Goal: Task Accomplishment & Management: Manage account settings

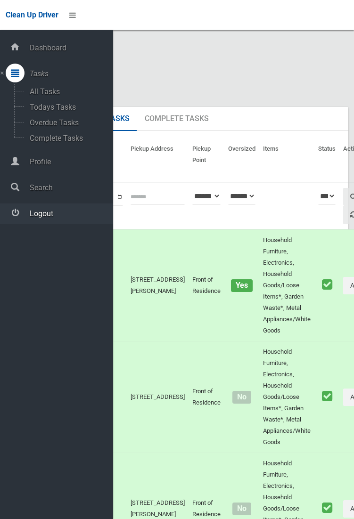
click at [81, 217] on span "Logout" at bounding box center [70, 213] width 86 height 9
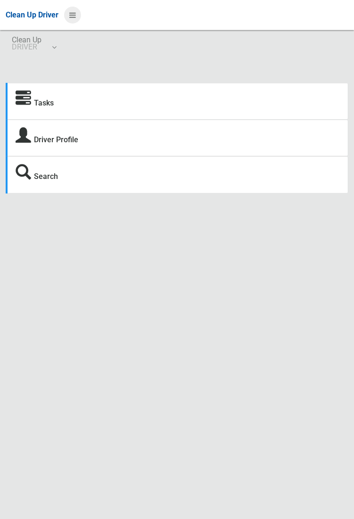
click at [76, 23] on icon at bounding box center [72, 15] width 7 height 16
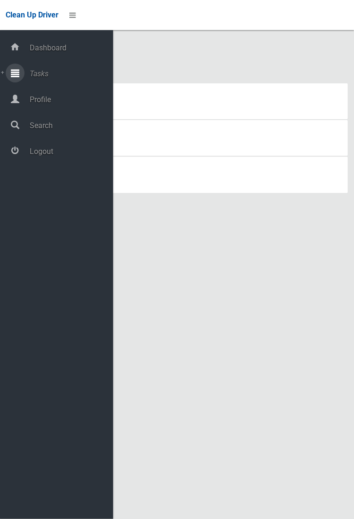
click at [49, 74] on span "Tasks" at bounding box center [70, 73] width 86 height 9
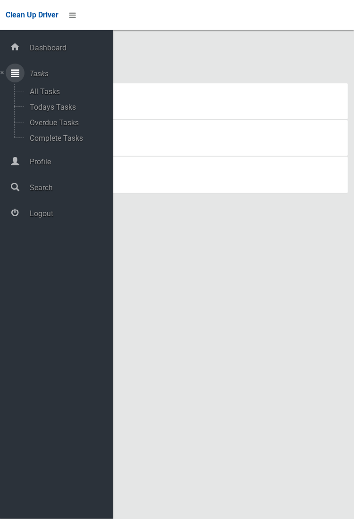
click at [71, 78] on span "Tasks" at bounding box center [70, 73] width 86 height 9
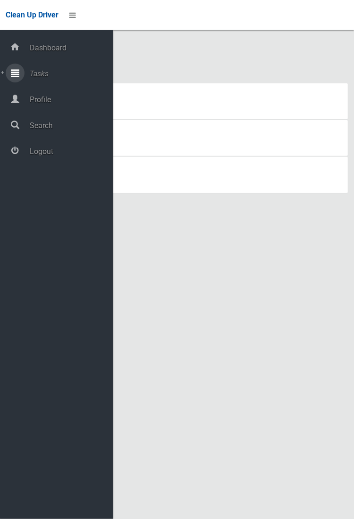
click at [72, 77] on span "Tasks" at bounding box center [70, 73] width 86 height 9
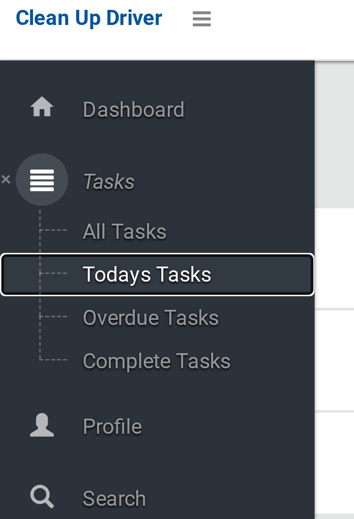
click at [63, 109] on span "Todays Tasks" at bounding box center [66, 107] width 78 height 9
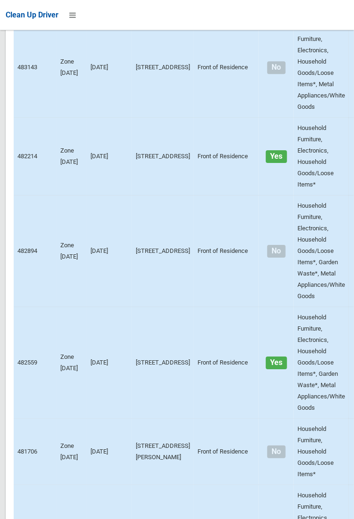
scroll to position [795, 0]
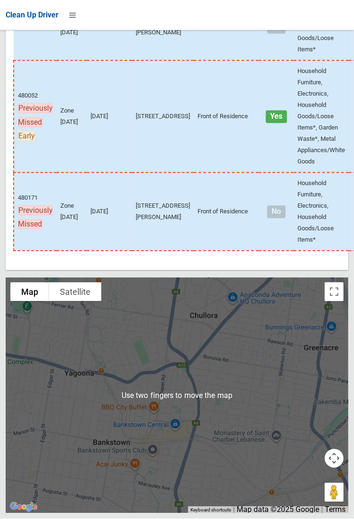
scroll to position [6521, 0]
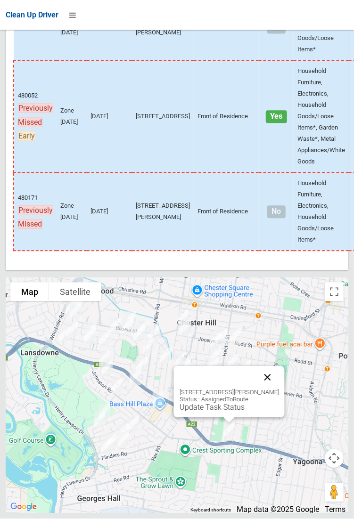
click at [272, 389] on button "Close" at bounding box center [267, 377] width 23 height 23
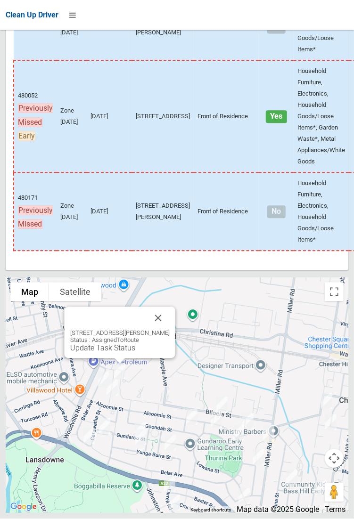
scroll to position [6518, 0]
click at [166, 330] on button "Close" at bounding box center [157, 318] width 23 height 23
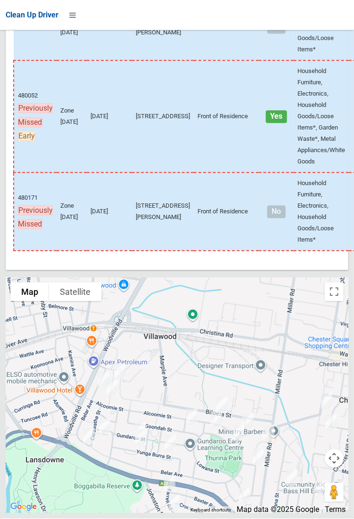
click at [335, 337] on div at bounding box center [177, 395] width 342 height 235
click at [340, 338] on div at bounding box center [177, 395] width 342 height 235
click at [342, 301] on button "Toggle fullscreen view" at bounding box center [333, 291] width 19 height 19
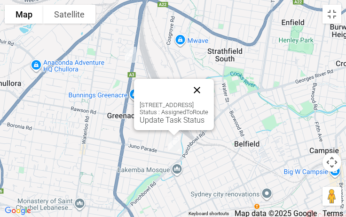
click at [209, 91] on button "Close" at bounding box center [197, 90] width 23 height 23
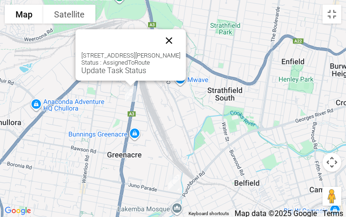
click at [173, 40] on button "Close" at bounding box center [169, 40] width 23 height 23
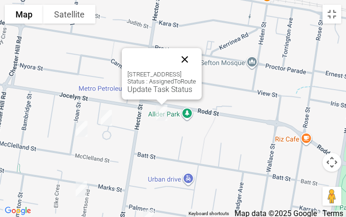
click at [191, 57] on button "Close" at bounding box center [185, 59] width 23 height 23
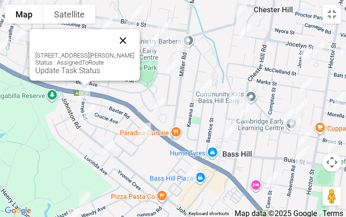
click at [126, 35] on button "Close" at bounding box center [123, 40] width 23 height 23
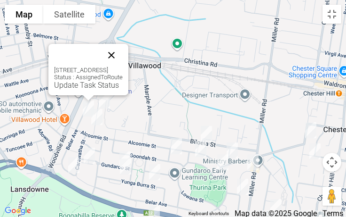
click at [123, 54] on button "Close" at bounding box center [111, 55] width 23 height 23
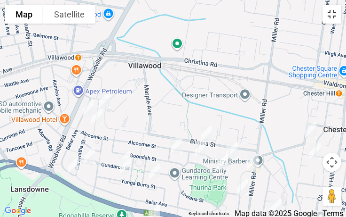
click at [334, 15] on button "Toggle fullscreen view" at bounding box center [332, 14] width 19 height 19
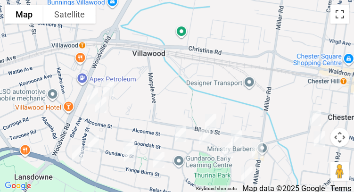
scroll to position [5188, 0]
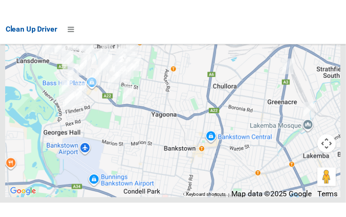
scroll to position [6790, 0]
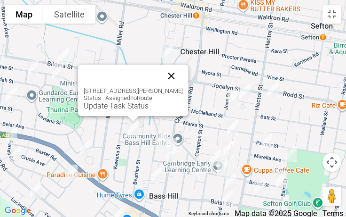
click at [177, 75] on button "Close" at bounding box center [172, 75] width 23 height 23
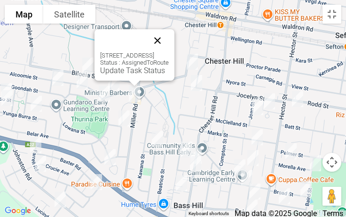
click at [169, 39] on button "Close" at bounding box center [157, 40] width 23 height 23
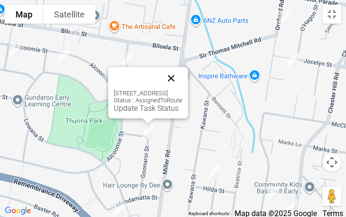
click at [183, 73] on button "Close" at bounding box center [171, 78] width 23 height 23
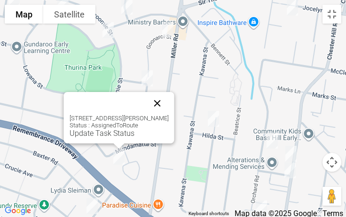
click at [166, 107] on button "Close" at bounding box center [157, 103] width 23 height 23
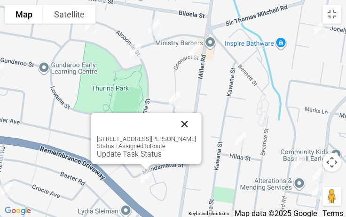
click at [196, 124] on button "Close" at bounding box center [185, 124] width 23 height 23
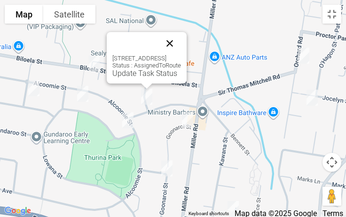
click at [181, 43] on button "Close" at bounding box center [170, 43] width 23 height 23
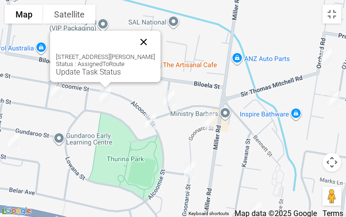
click at [151, 38] on button "Close" at bounding box center [144, 42] width 23 height 23
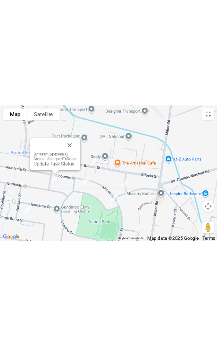
scroll to position [6751, 0]
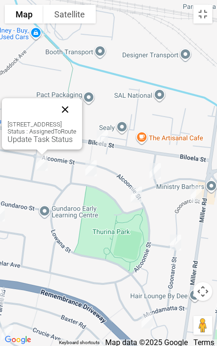
click at [76, 107] on button "Close" at bounding box center [65, 109] width 23 height 23
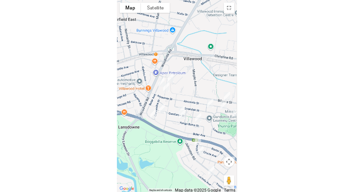
scroll to position [6726, 0]
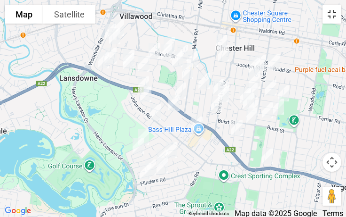
click at [338, 16] on button "Toggle fullscreen view" at bounding box center [332, 14] width 19 height 19
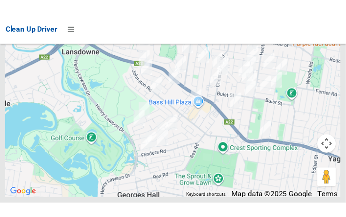
scroll to position [6767, 0]
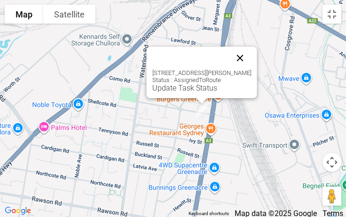
click at [250, 59] on button "Close" at bounding box center [240, 58] width 23 height 23
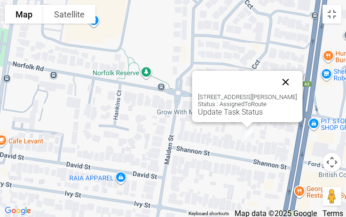
click at [291, 83] on button "Close" at bounding box center [286, 82] width 23 height 23
click at [291, 84] on button "Close" at bounding box center [286, 82] width 23 height 23
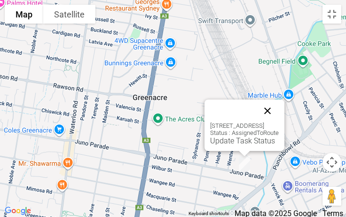
click at [279, 111] on button "Close" at bounding box center [268, 110] width 23 height 23
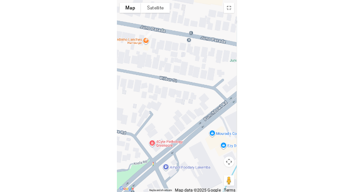
scroll to position [6726, 0]
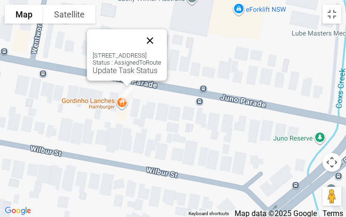
click at [161, 41] on button "Close" at bounding box center [150, 40] width 23 height 23
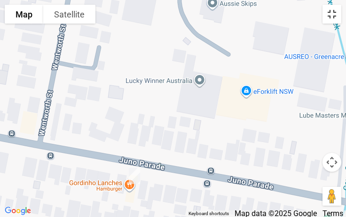
click at [334, 18] on button "Toggle fullscreen view" at bounding box center [332, 14] width 19 height 19
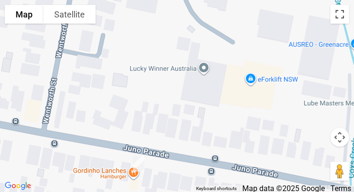
scroll to position [6540, 0]
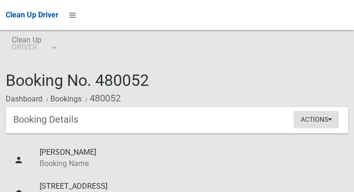
click at [331, 122] on icon "button" at bounding box center [330, 119] width 4 height 7
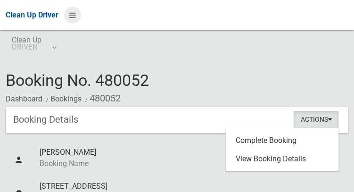
click at [76, 19] on icon at bounding box center [72, 15] width 7 height 16
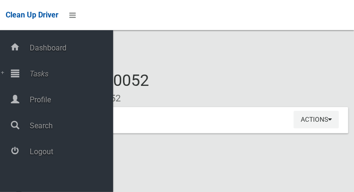
click at [327, 72] on div "Booking No. 480052 Dashboard Bookings 480052" at bounding box center [177, 89] width 342 height 35
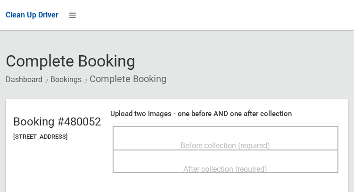
scroll to position [20, 0]
click at [263, 144] on span "Before collection (required)" at bounding box center [225, 144] width 89 height 9
click at [258, 140] on span "Before collection (required)" at bounding box center [225, 144] width 89 height 9
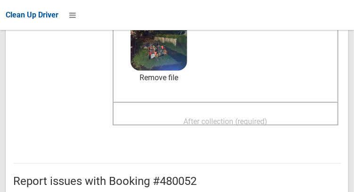
scroll to position [149, 0]
click at [267, 122] on span "After collection (required)" at bounding box center [226, 120] width 84 height 9
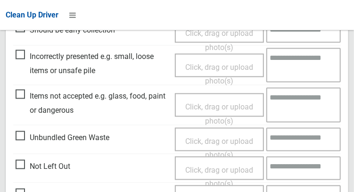
scroll to position [486, 0]
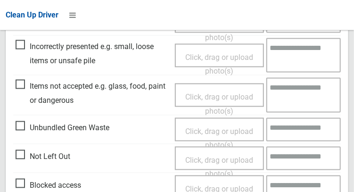
click at [19, 132] on span "Unbundled Green Waste" at bounding box center [63, 128] width 94 height 14
click at [202, 133] on span "Click, drag or upload photo(s)" at bounding box center [219, 138] width 68 height 23
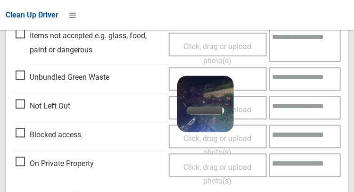
scroll to position [537, 0]
click at [294, 82] on textarea at bounding box center [305, 79] width 72 height 24
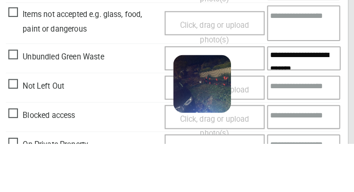
scroll to position [0, 0]
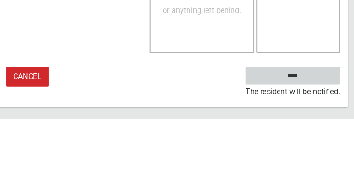
type textarea "**********"
click at [318, 145] on input "****" at bounding box center [294, 149] width 93 height 17
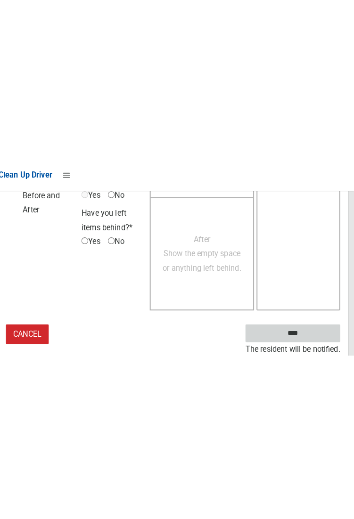
scroll to position [544, 0]
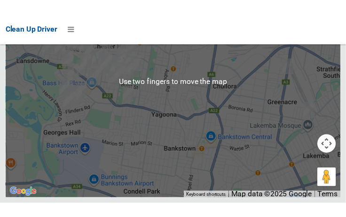
scroll to position [6783, 0]
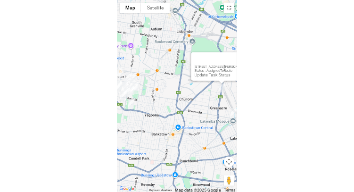
scroll to position [6726, 0]
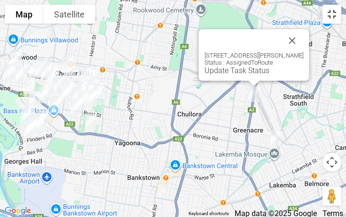
click at [330, 20] on button "Toggle fullscreen view" at bounding box center [332, 14] width 19 height 19
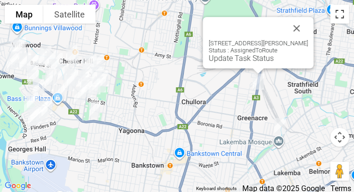
scroll to position [6703, 0]
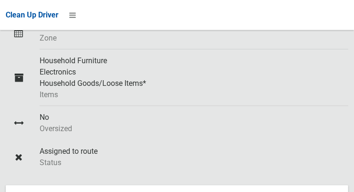
scroll to position [226, 0]
click at [70, 16] on icon at bounding box center [72, 15] width 7 height 16
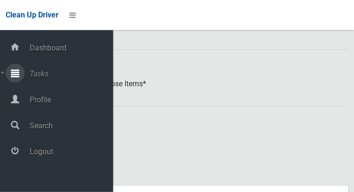
click at [62, 75] on span "Tasks" at bounding box center [70, 73] width 86 height 9
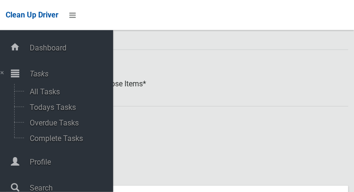
click at [159, 44] on small "Zone" at bounding box center [190, 38] width 301 height 11
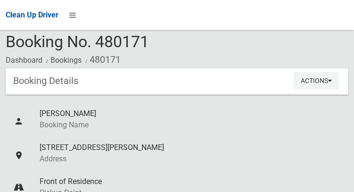
scroll to position [0, 0]
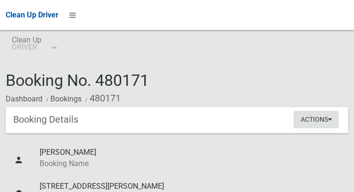
click at [329, 122] on icon "button" at bounding box center [330, 119] width 4 height 7
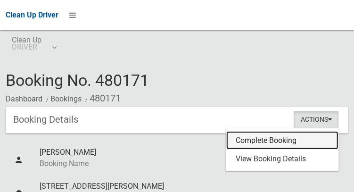
click at [315, 142] on link "Complete Booking" at bounding box center [282, 140] width 112 height 19
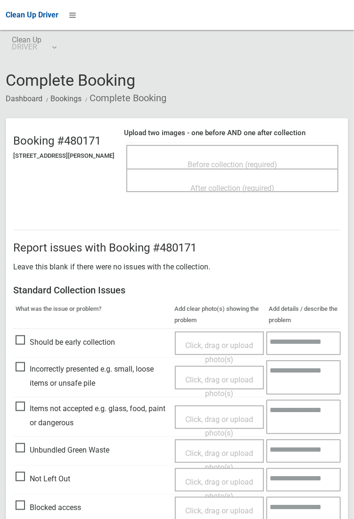
click at [224, 155] on div "Before collection (required)" at bounding box center [232, 163] width 191 height 17
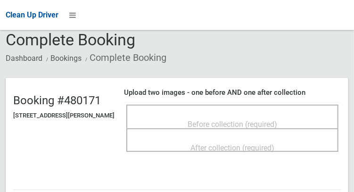
scroll to position [42, 0]
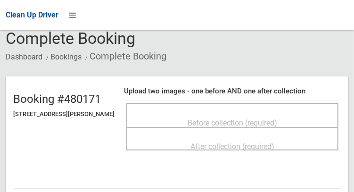
click at [210, 118] on span "Before collection (required)" at bounding box center [231, 122] width 89 height 9
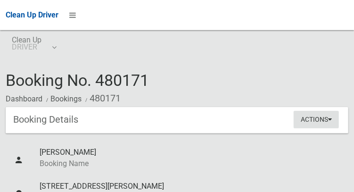
click at [331, 122] on icon "button" at bounding box center [330, 119] width 4 height 7
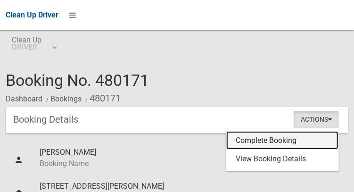
click at [312, 143] on link "Complete Booking" at bounding box center [282, 140] width 112 height 19
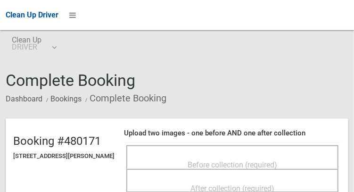
click at [251, 160] on span "Before collection (required)" at bounding box center [231, 164] width 89 height 9
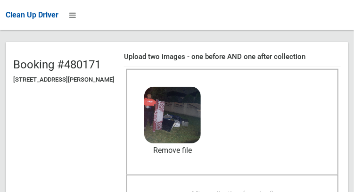
scroll to position [75, 0]
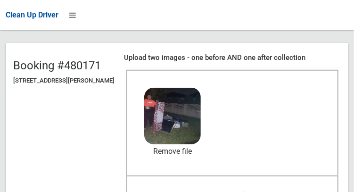
click at [233, 190] on span "After collection (required)" at bounding box center [232, 194] width 84 height 9
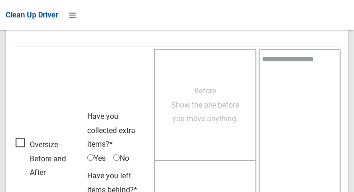
scroll to position [850, 0]
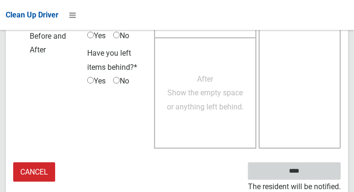
click at [325, 173] on input "****" at bounding box center [294, 170] width 93 height 17
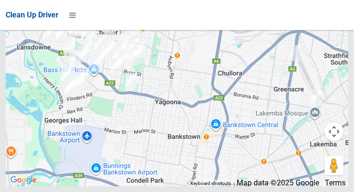
scroll to position [6752, 0]
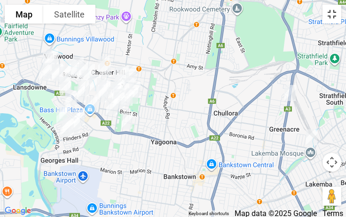
click at [333, 20] on button "Toggle fullscreen view" at bounding box center [332, 14] width 19 height 19
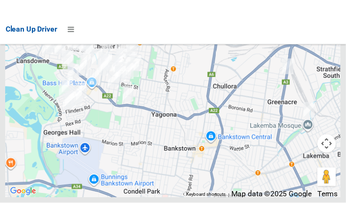
scroll to position [6791, 0]
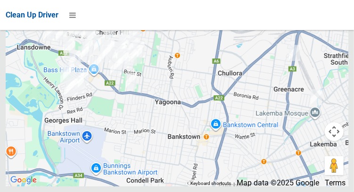
click at [338, 70] on div at bounding box center [177, 68] width 342 height 235
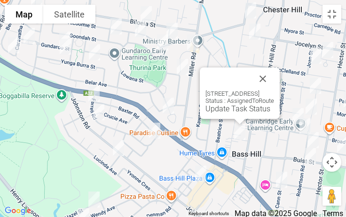
click at [280, 80] on div "18 Orchard Road, BASS HILL NSW 2197 Status : AssignedToRoute Update Task Status" at bounding box center [240, 92] width 80 height 51
click at [274, 80] on button "Close" at bounding box center [263, 78] width 23 height 23
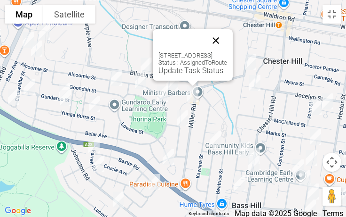
click at [227, 44] on button "Close" at bounding box center [216, 40] width 23 height 23
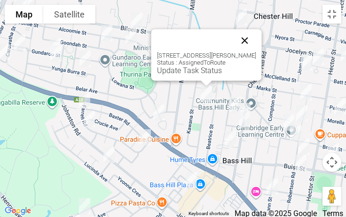
click at [249, 45] on button "Close" at bounding box center [245, 40] width 23 height 23
click at [248, 43] on button "Close" at bounding box center [245, 40] width 23 height 23
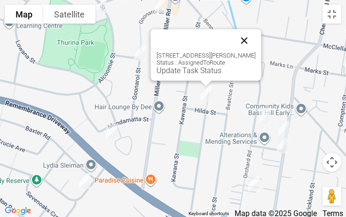
click at [246, 42] on button "Close" at bounding box center [244, 40] width 23 height 23
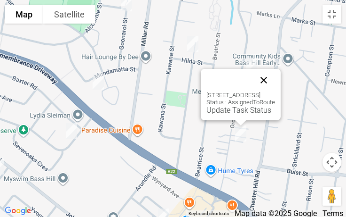
click at [275, 80] on button "Close" at bounding box center [264, 80] width 23 height 23
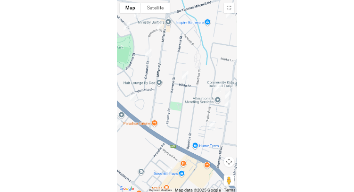
scroll to position [6726, 0]
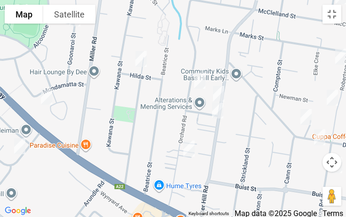
click at [221, 191] on button "Keyboard shortcuts" at bounding box center [209, 213] width 40 height 7
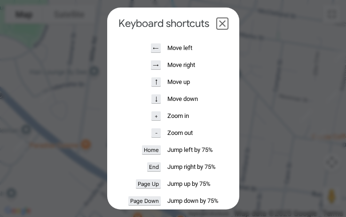
click at [221, 191] on dialog "Keyboard shortcuts ← Move left → Move right ↑ Move up ↓ Move down + Zoom in - Z…" at bounding box center [173, 108] width 132 height 201
click at [223, 24] on button "Close dialogue" at bounding box center [222, 23] width 11 height 11
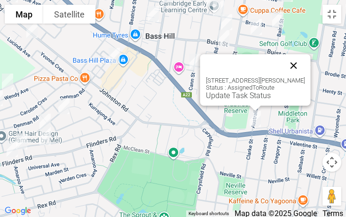
click at [306, 65] on button "Close" at bounding box center [294, 65] width 23 height 23
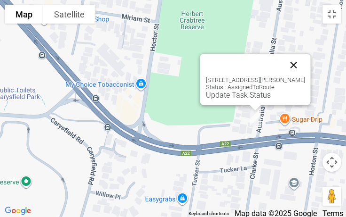
click at [306, 68] on button "Close" at bounding box center [294, 65] width 23 height 23
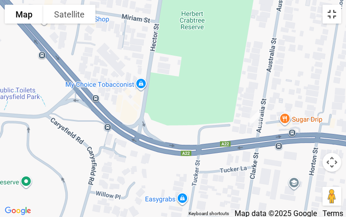
click at [333, 13] on button "Toggle fullscreen view" at bounding box center [332, 14] width 19 height 19
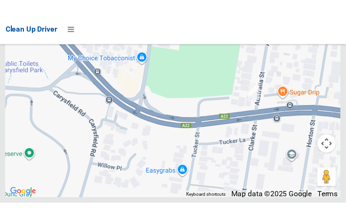
scroll to position [6759, 0]
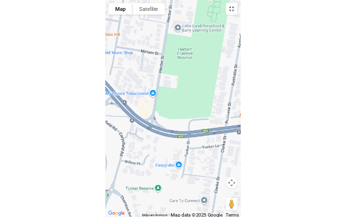
scroll to position [6726, 0]
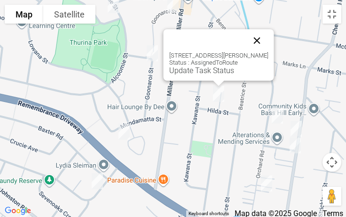
click at [258, 46] on button "Close" at bounding box center [257, 40] width 23 height 23
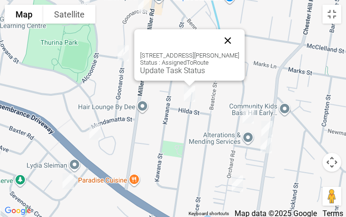
click at [237, 43] on button "Close" at bounding box center [228, 40] width 23 height 23
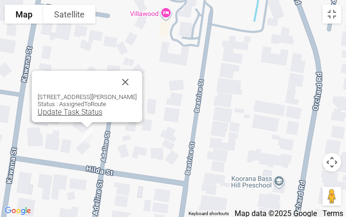
click at [76, 116] on link "Update Task Status" at bounding box center [70, 111] width 65 height 9
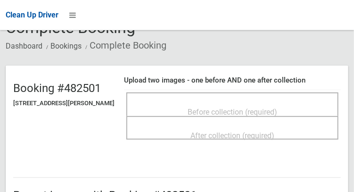
scroll to position [53, 0]
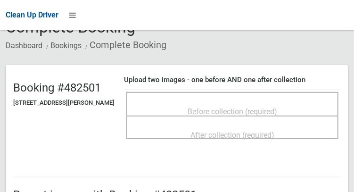
click at [227, 110] on span "Before collection (required)" at bounding box center [231, 111] width 89 height 9
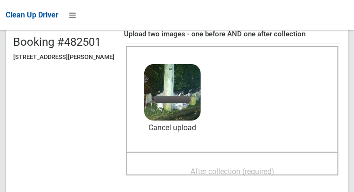
scroll to position [104, 0]
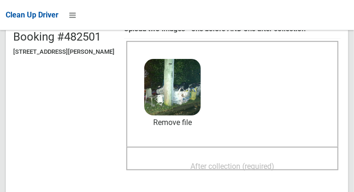
click at [274, 167] on span "After collection (required)" at bounding box center [232, 165] width 84 height 9
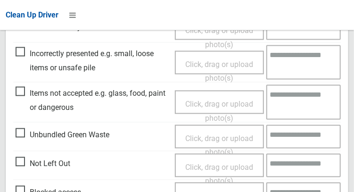
scroll to position [479, 0]
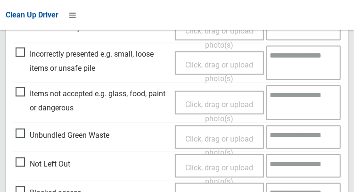
click at [228, 101] on span "Click, drag or upload photo(s)" at bounding box center [219, 111] width 68 height 23
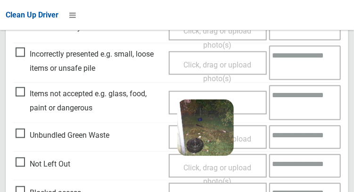
click at [294, 102] on textarea at bounding box center [305, 102] width 72 height 34
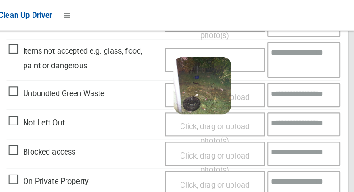
scroll to position [523, 0]
type textarea "*"
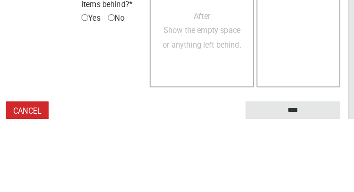
scroll to position [871, 0]
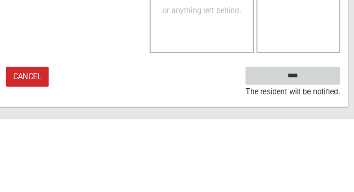
type textarea "**********"
click at [321, 153] on input "****" at bounding box center [294, 149] width 93 height 17
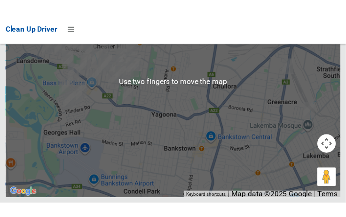
scroll to position [6799, 0]
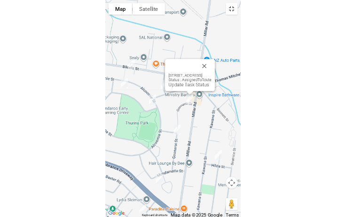
scroll to position [6726, 0]
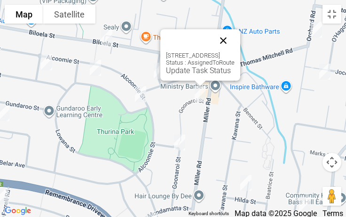
click at [235, 38] on button "Close" at bounding box center [223, 40] width 23 height 23
click at [195, 72] on link "Update Task Status" at bounding box center [198, 70] width 65 height 9
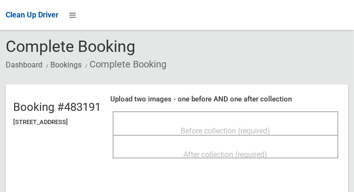
scroll to position [41, 0]
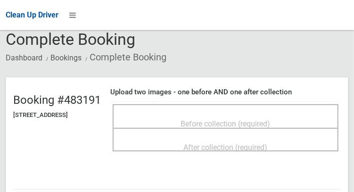
click at [236, 119] on span "Before collection (required)" at bounding box center [225, 123] width 89 height 9
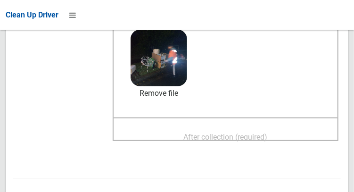
scroll to position [163, 0]
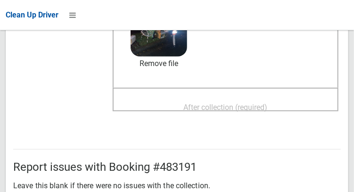
click at [249, 111] on span "After collection (required)" at bounding box center [226, 107] width 84 height 9
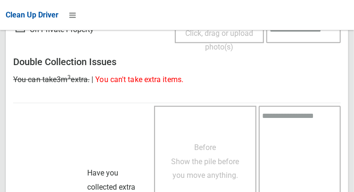
scroll to position [850, 0]
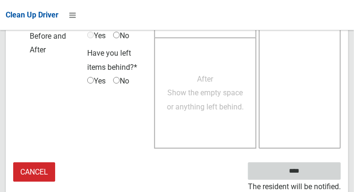
click at [324, 172] on input "****" at bounding box center [294, 170] width 93 height 17
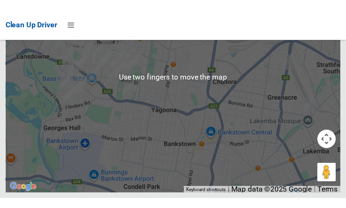
scroll to position [6795, 0]
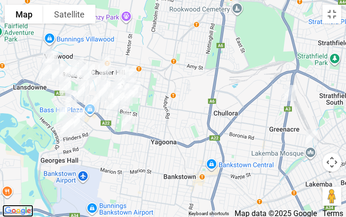
click at [4, 191] on img "Click to see this area on Google Maps" at bounding box center [17, 210] width 31 height 12
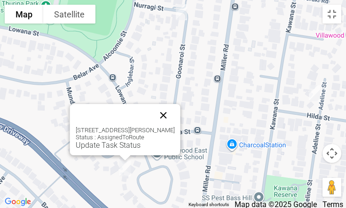
click at [167, 123] on button "Close" at bounding box center [164, 115] width 23 height 23
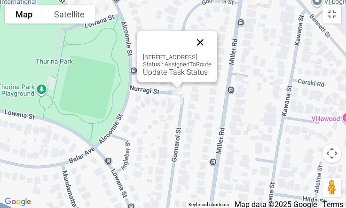
click at [212, 40] on button "Close" at bounding box center [200, 42] width 23 height 23
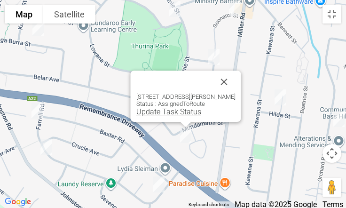
click at [183, 111] on link "Update Task Status" at bounding box center [169, 111] width 65 height 9
click at [183, 112] on link "Update Task Status" at bounding box center [169, 111] width 65 height 9
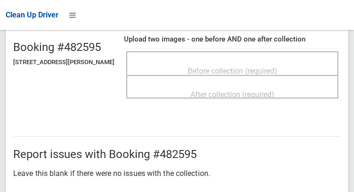
scroll to position [93, 0]
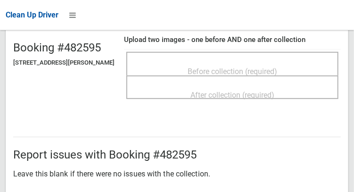
click at [287, 62] on div "Before collection (required)" at bounding box center [232, 70] width 191 height 17
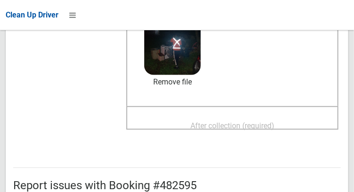
scroll to position [156, 0]
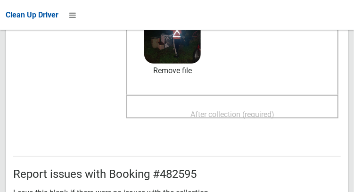
click at [274, 112] on span "After collection (required)" at bounding box center [232, 114] width 84 height 9
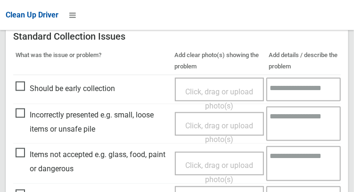
scroll to position [850, 0]
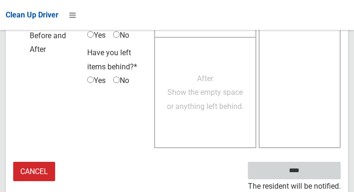
click at [316, 167] on input "****" at bounding box center [294, 169] width 93 height 17
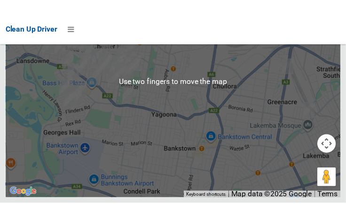
scroll to position [6785, 0]
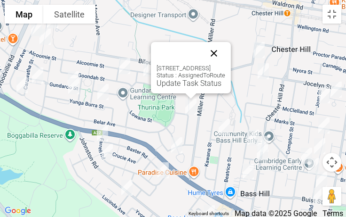
click at [225, 56] on button "Close" at bounding box center [214, 53] width 23 height 23
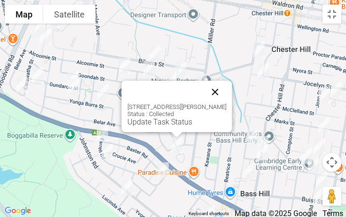
click at [214, 89] on button "Close" at bounding box center [215, 91] width 23 height 23
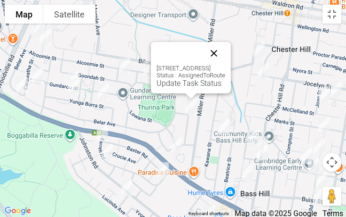
click at [225, 59] on button "Close" at bounding box center [214, 53] width 23 height 23
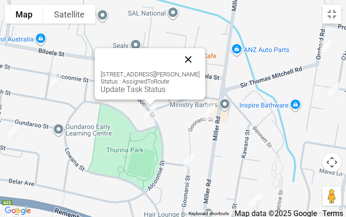
click at [191, 64] on button "Close" at bounding box center [188, 59] width 23 height 23
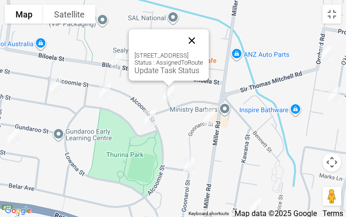
click at [203, 39] on button "Close" at bounding box center [192, 40] width 23 height 23
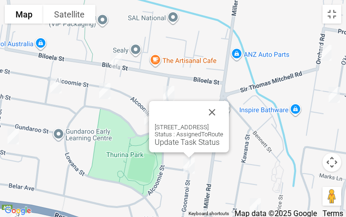
click at [201, 106] on div at bounding box center [178, 112] width 46 height 23
click at [224, 116] on button "Close" at bounding box center [212, 112] width 23 height 23
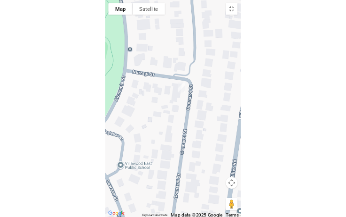
scroll to position [6726, 0]
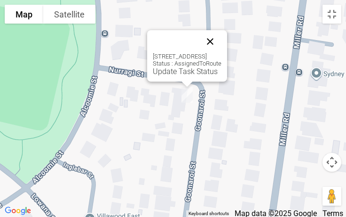
click at [222, 42] on button "Close" at bounding box center [210, 41] width 23 height 23
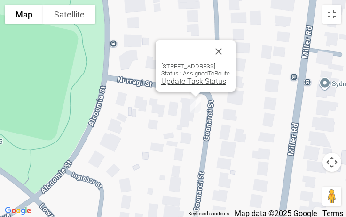
click at [170, 83] on link "Update Task Status" at bounding box center [193, 81] width 65 height 9
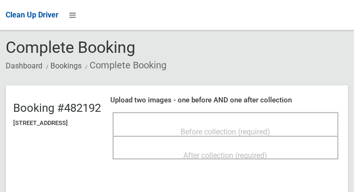
scroll to position [33, 0]
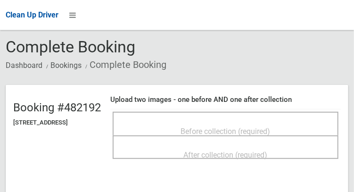
click at [253, 127] on span "Before collection (required)" at bounding box center [225, 131] width 89 height 9
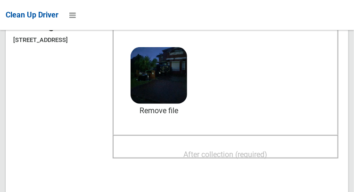
scroll to position [117, 0]
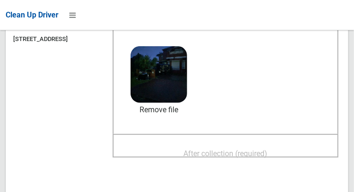
click at [266, 149] on span "After collection (required)" at bounding box center [226, 153] width 84 height 9
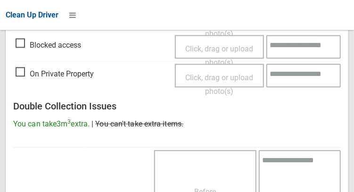
scroll to position [850, 0]
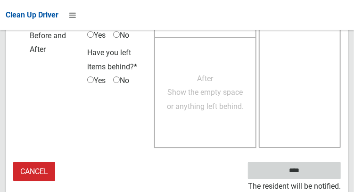
click at [328, 174] on input "****" at bounding box center [294, 169] width 93 height 17
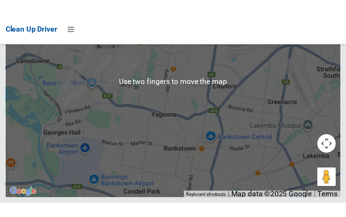
scroll to position [6793, 0]
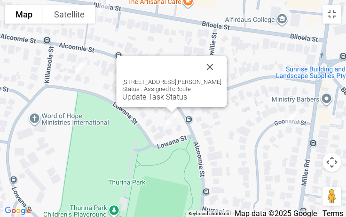
click at [226, 65] on div "2 Lowana Street, VILLAWOOD NSW 2163 Status : AssignedToRoute Update Task Status" at bounding box center [172, 81] width 111 height 51
click at [213, 72] on button "Close" at bounding box center [210, 67] width 23 height 23
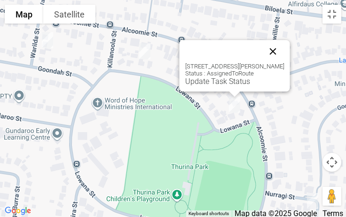
click at [279, 55] on button "Close" at bounding box center [273, 51] width 23 height 23
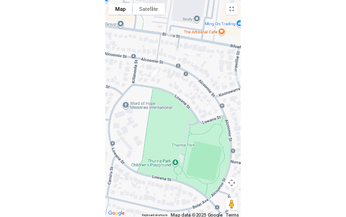
scroll to position [6726, 0]
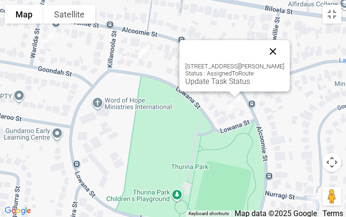
click at [276, 56] on button "Close" at bounding box center [273, 51] width 23 height 23
click at [280, 55] on button "Close" at bounding box center [273, 51] width 23 height 23
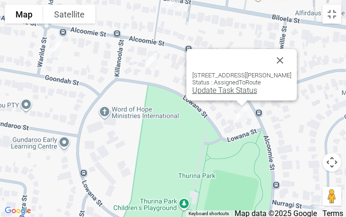
click at [231, 95] on link "Update Task Status" at bounding box center [225, 90] width 65 height 9
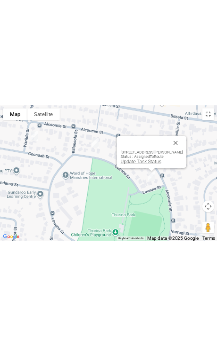
scroll to position [6751, 0]
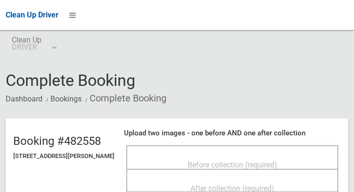
click at [235, 155] on div "Before collection (required)" at bounding box center [232, 163] width 191 height 17
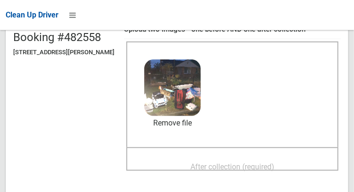
scroll to position [106, 0]
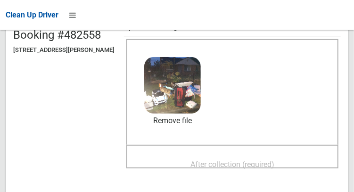
click at [252, 160] on span "After collection (required)" at bounding box center [232, 164] width 84 height 9
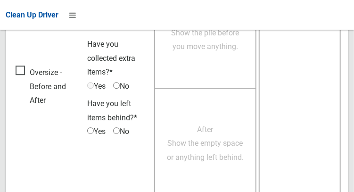
scroll to position [850, 0]
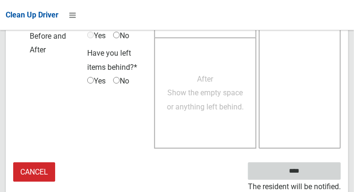
click at [330, 171] on input "****" at bounding box center [294, 170] width 93 height 17
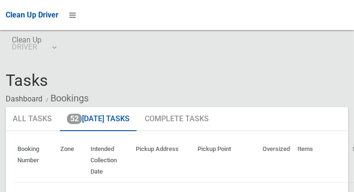
click at [121, 174] on th "Intended Collection Date" at bounding box center [109, 160] width 45 height 44
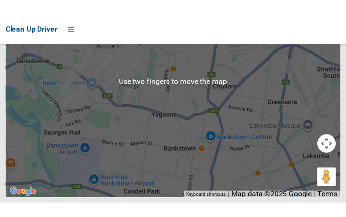
scroll to position [6797, 0]
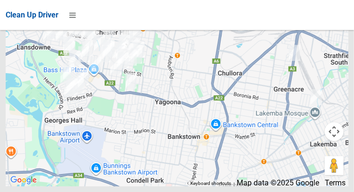
click at [338, 63] on div at bounding box center [177, 68] width 342 height 235
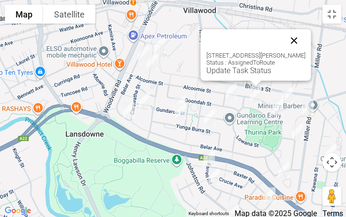
click at [298, 43] on button "Close" at bounding box center [294, 40] width 23 height 23
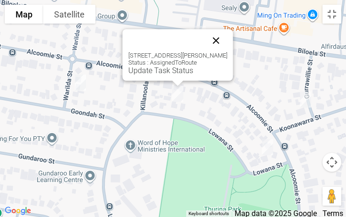
click at [222, 44] on button "Close" at bounding box center [216, 40] width 23 height 23
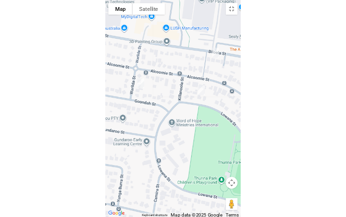
scroll to position [6726, 0]
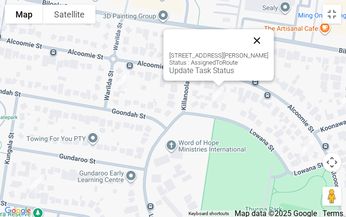
click at [265, 44] on button "Close" at bounding box center [257, 40] width 23 height 23
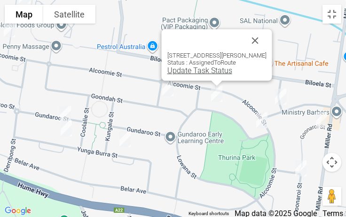
click at [215, 71] on link "Update Task Status" at bounding box center [200, 70] width 65 height 9
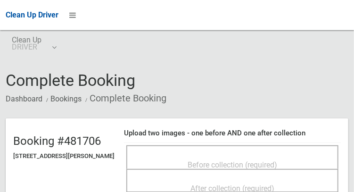
click at [243, 161] on span "Before collection (required)" at bounding box center [231, 164] width 89 height 9
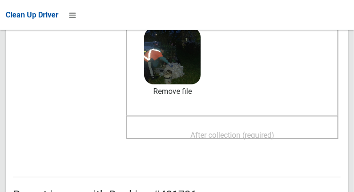
scroll to position [153, 0]
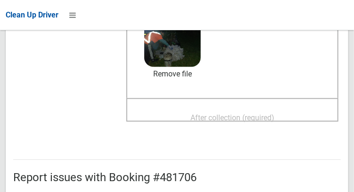
click at [274, 115] on span "After collection (required)" at bounding box center [232, 117] width 84 height 9
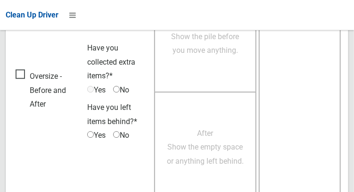
scroll to position [850, 0]
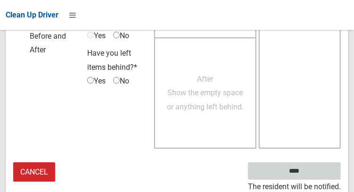
click at [325, 168] on input "****" at bounding box center [294, 170] width 93 height 17
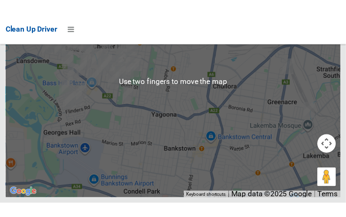
scroll to position [6804, 0]
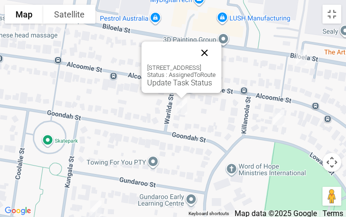
click at [216, 60] on button "Close" at bounding box center [204, 52] width 23 height 23
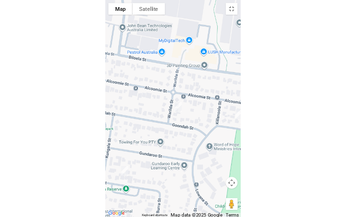
scroll to position [6726, 0]
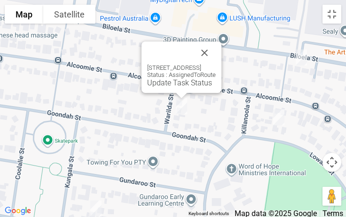
click at [173, 87] on div "[STREET_ADDRESS] Status : AssignedToRoute Update Task Status" at bounding box center [182, 66] width 80 height 51
click at [175, 87] on div "[STREET_ADDRESS] Status : AssignedToRoute Update Task Status" at bounding box center [182, 66] width 80 height 51
click at [169, 87] on link "Update Task Status" at bounding box center [179, 82] width 65 height 9
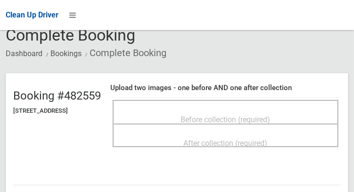
scroll to position [50, 0]
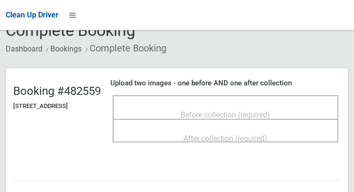
click at [240, 97] on div "Before collection (required)" at bounding box center [225, 107] width 225 height 24
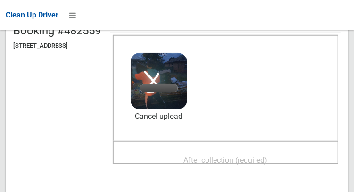
scroll to position [111, 0]
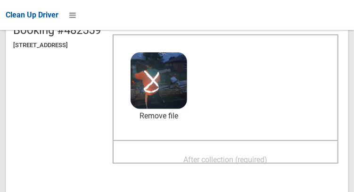
click at [290, 155] on div "After collection (required)" at bounding box center [225, 158] width 205 height 17
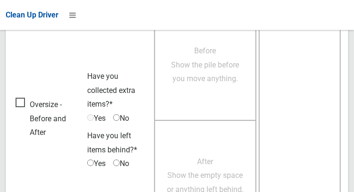
scroll to position [850, 0]
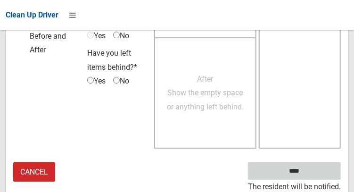
click at [314, 171] on input "****" at bounding box center [294, 170] width 93 height 17
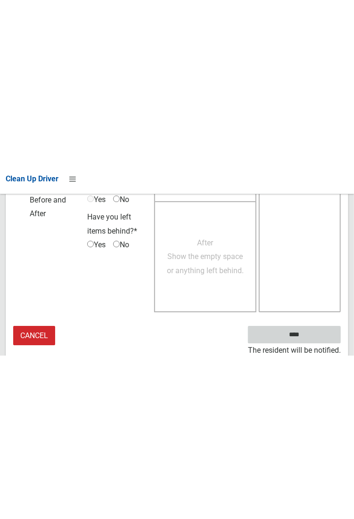
scroll to position [544, 0]
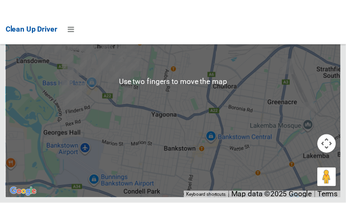
scroll to position [6799, 0]
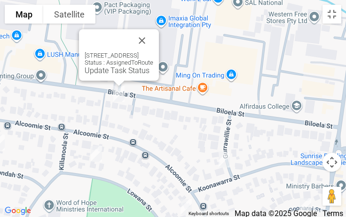
click at [117, 75] on div "[STREET_ADDRESS] Status : AssignedToRoute Update Task Status" at bounding box center [119, 54] width 80 height 51
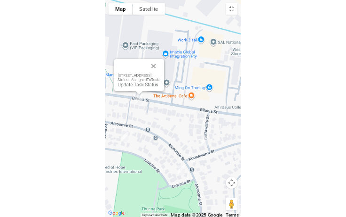
scroll to position [6726, 0]
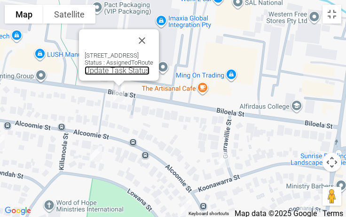
click at [116, 72] on link "Update Task Status" at bounding box center [117, 70] width 65 height 9
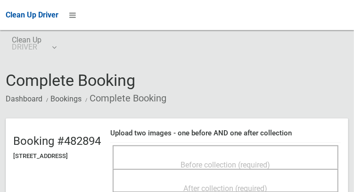
click at [215, 155] on div "Before collection (required)" at bounding box center [225, 163] width 205 height 17
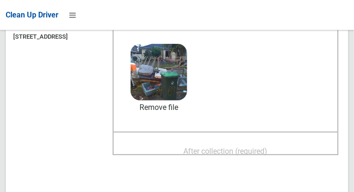
scroll to position [126, 0]
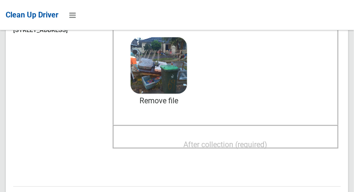
click at [267, 145] on span "After collection (required)" at bounding box center [226, 144] width 84 height 9
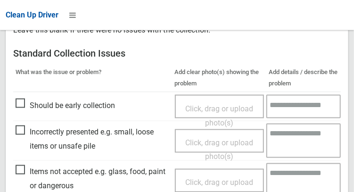
scroll to position [406, 0]
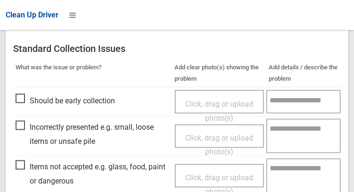
click at [25, 164] on span "Items not accepted e.g. glass, food, paint or dangerous" at bounding box center [93, 174] width 154 height 28
click at [202, 177] on span "Click, drag or upload photo(s)" at bounding box center [219, 184] width 68 height 23
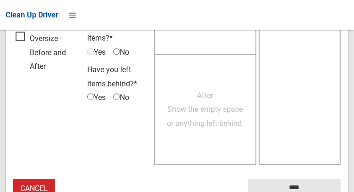
scroll to position [850, 0]
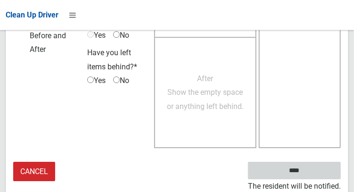
click at [320, 173] on input "****" at bounding box center [294, 169] width 93 height 17
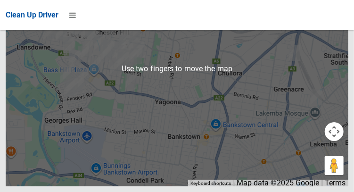
scroll to position [6810, 0]
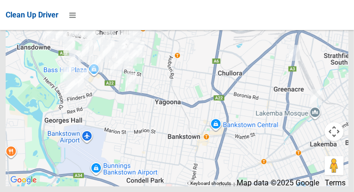
click at [335, 46] on div at bounding box center [177, 68] width 342 height 235
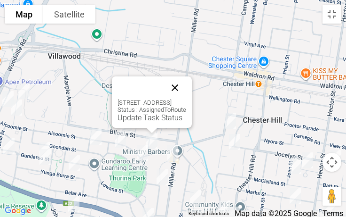
click at [186, 94] on button "Close" at bounding box center [175, 87] width 23 height 23
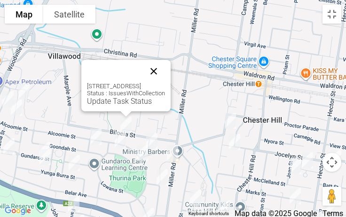
click at [165, 75] on button "Close" at bounding box center [154, 71] width 23 height 23
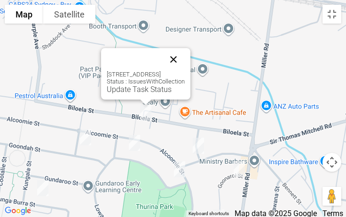
click at [185, 65] on button "Close" at bounding box center [173, 59] width 23 height 23
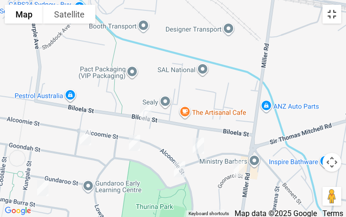
click at [330, 19] on button "Toggle fullscreen view" at bounding box center [332, 14] width 19 height 19
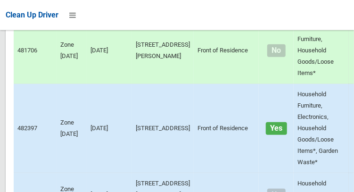
scroll to position [1178, 0]
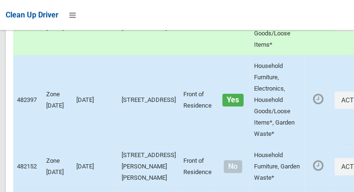
scroll to position [1206, 0]
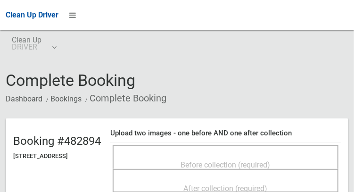
click at [195, 160] on span "Before collection (required)" at bounding box center [225, 164] width 89 height 9
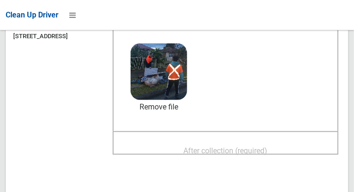
scroll to position [130, 0]
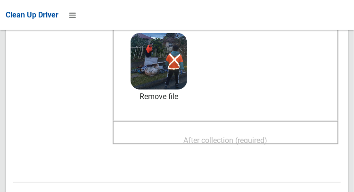
click at [262, 137] on span "After collection (required)" at bounding box center [226, 140] width 84 height 9
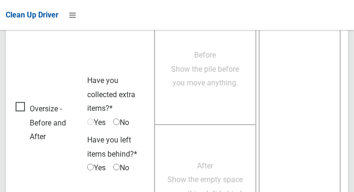
scroll to position [850, 0]
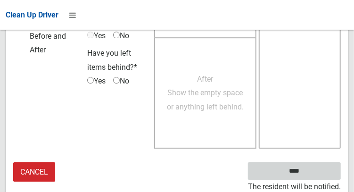
click at [318, 174] on input "****" at bounding box center [294, 170] width 93 height 17
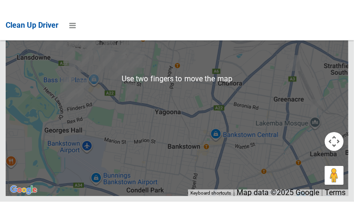
scroll to position [6785, 0]
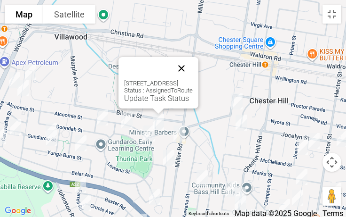
click at [193, 73] on button "Close" at bounding box center [181, 68] width 23 height 23
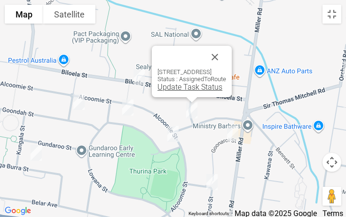
click at [173, 89] on link "Update Task Status" at bounding box center [190, 86] width 65 height 9
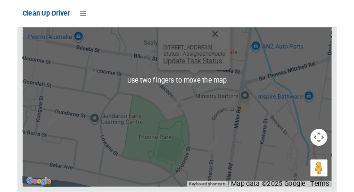
scroll to position [6796, 0]
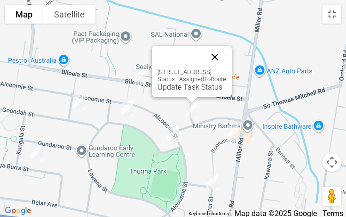
click at [226, 60] on button "Close" at bounding box center [215, 57] width 23 height 23
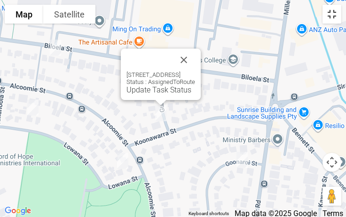
click at [339, 19] on button "Toggle fullscreen view" at bounding box center [332, 14] width 19 height 19
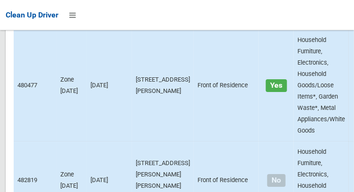
scroll to position [1580, 0]
click at [334, 70] on div at bounding box center [177, 96] width 354 height 192
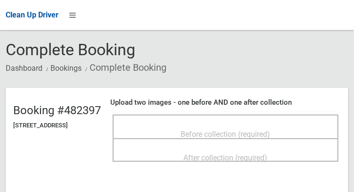
scroll to position [32, 0]
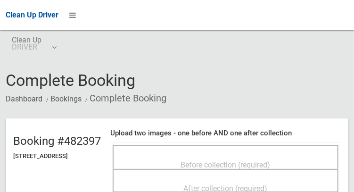
click at [268, 160] on span "Before collection (required)" at bounding box center [225, 164] width 89 height 9
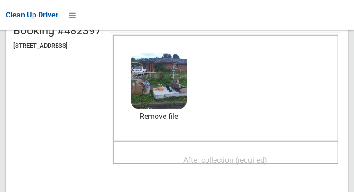
scroll to position [114, 0]
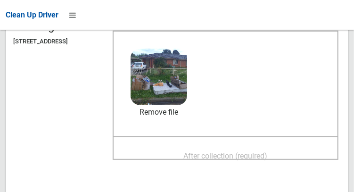
click at [267, 160] on span "After collection (required)" at bounding box center [226, 155] width 84 height 9
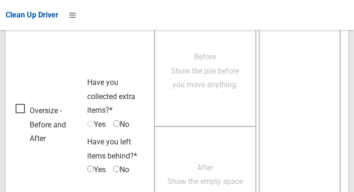
scroll to position [850, 0]
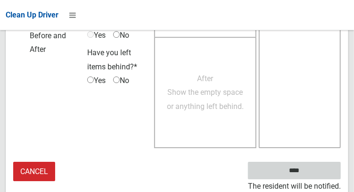
click at [314, 177] on input "****" at bounding box center [294, 169] width 93 height 17
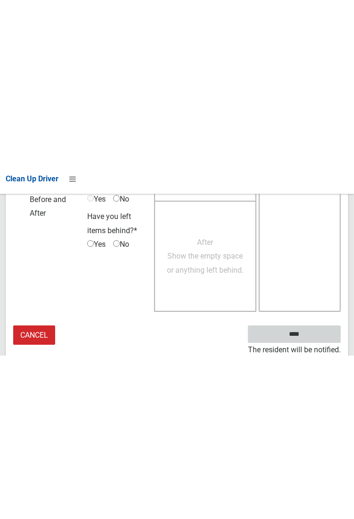
scroll to position [544, 0]
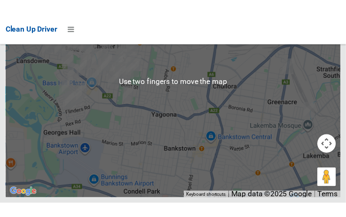
scroll to position [6798, 0]
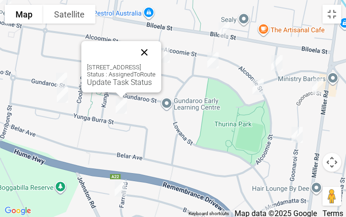
click at [156, 56] on button "Close" at bounding box center [144, 52] width 23 height 23
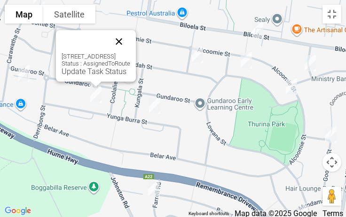
click at [130, 38] on button "Close" at bounding box center [119, 41] width 23 height 23
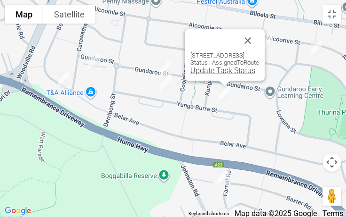
click at [212, 74] on link "Update Task Status" at bounding box center [223, 70] width 65 height 9
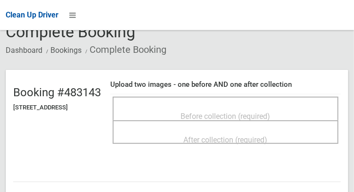
scroll to position [49, 0]
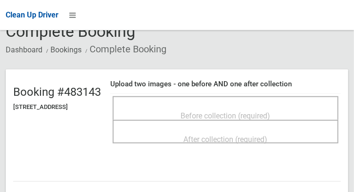
click at [269, 111] on span "Before collection (required)" at bounding box center [225, 115] width 89 height 9
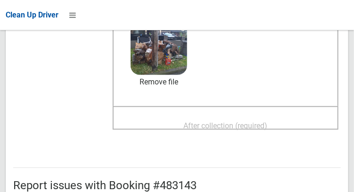
scroll to position [146, 0]
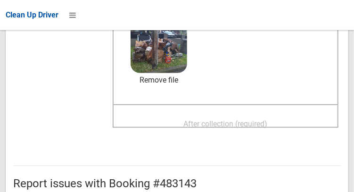
click at [267, 126] on span "After collection (required)" at bounding box center [226, 123] width 84 height 9
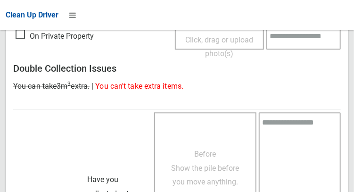
scroll to position [850, 0]
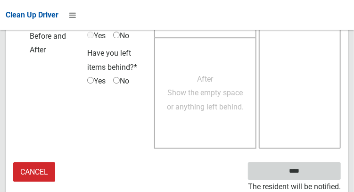
click at [325, 177] on input "****" at bounding box center [294, 170] width 93 height 17
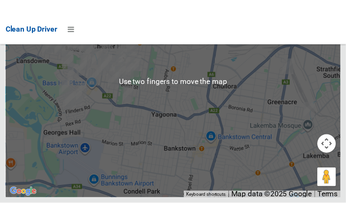
scroll to position [6811, 0]
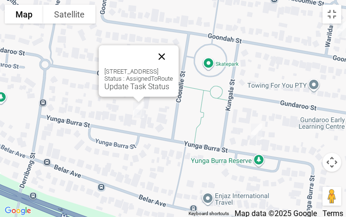
click at [173, 62] on button "Close" at bounding box center [162, 56] width 23 height 23
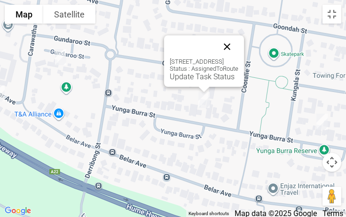
click at [239, 52] on button "Close" at bounding box center [227, 46] width 23 height 23
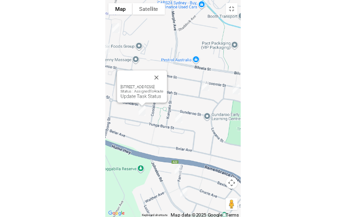
scroll to position [6726, 0]
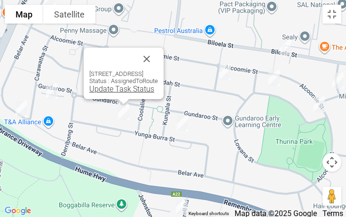
click at [107, 90] on link "Update Task Status" at bounding box center [121, 88] width 65 height 9
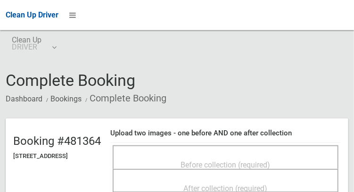
click at [270, 160] on span "Before collection (required)" at bounding box center [225, 164] width 89 height 9
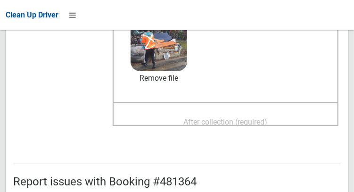
scroll to position [152, 0]
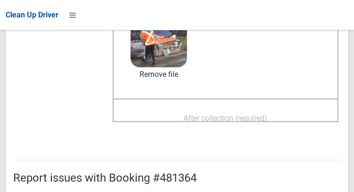
click at [267, 114] on span "After collection (required)" at bounding box center [226, 117] width 84 height 9
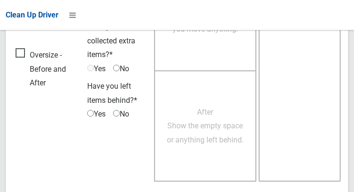
scroll to position [850, 0]
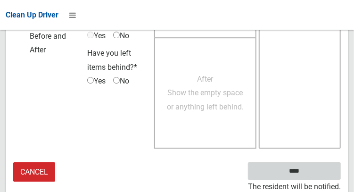
click at [324, 173] on input "****" at bounding box center [294, 170] width 93 height 17
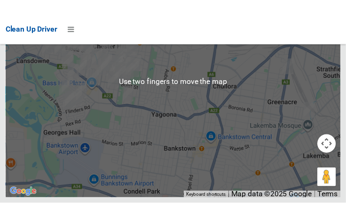
scroll to position [6814, 0]
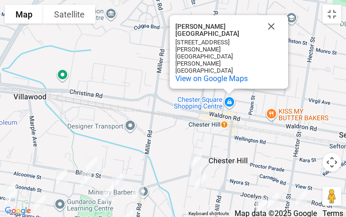
click at [274, 53] on div "1 Leicester St Chester Hill NSW 2162 Australia" at bounding box center [229, 56] width 107 height 35
click at [272, 38] on button "Close" at bounding box center [271, 26] width 23 height 23
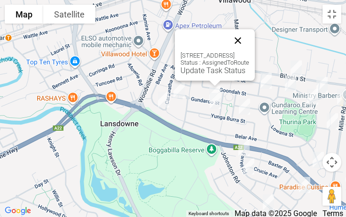
click at [249, 39] on button "Close" at bounding box center [238, 40] width 23 height 23
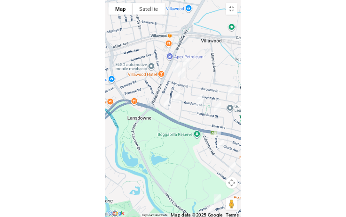
scroll to position [6726, 0]
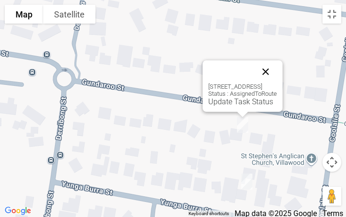
click at [277, 72] on button "Close" at bounding box center [266, 71] width 23 height 23
click at [227, 99] on link "Update Task Status" at bounding box center [241, 101] width 65 height 9
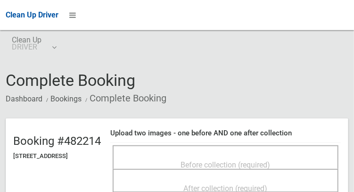
click at [270, 160] on span "Before collection (required)" at bounding box center [225, 164] width 89 height 9
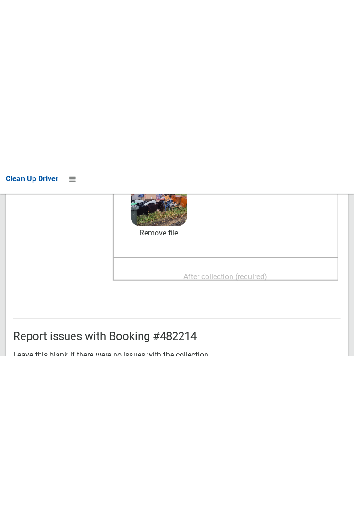
scroll to position [160, 0]
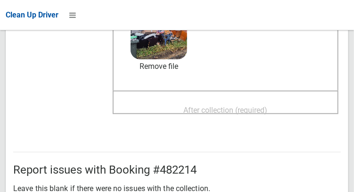
click at [267, 110] on span "After collection (required)" at bounding box center [226, 109] width 84 height 9
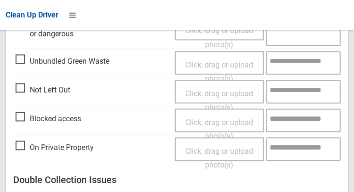
scroll to position [850, 0]
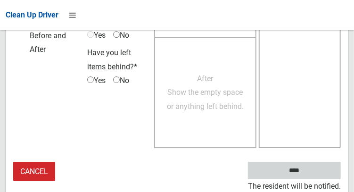
click at [322, 173] on input "****" at bounding box center [294, 169] width 93 height 17
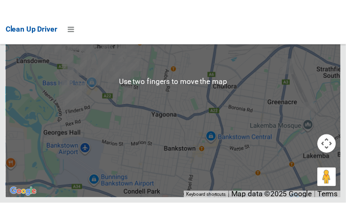
scroll to position [6806, 0]
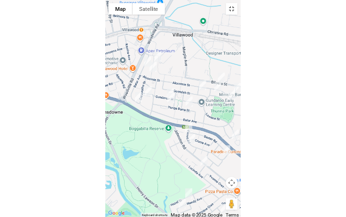
scroll to position [6726, 0]
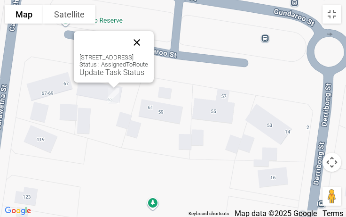
click at [148, 42] on button "Close" at bounding box center [137, 42] width 23 height 23
click at [103, 74] on link "Update Task Status" at bounding box center [112, 72] width 65 height 9
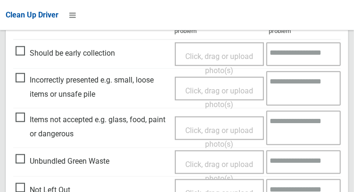
scroll to position [291, 0]
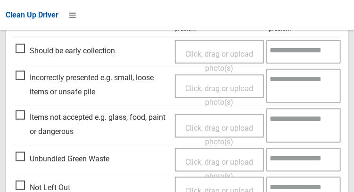
click at [21, 185] on span "Not Left Out" at bounding box center [43, 187] width 55 height 14
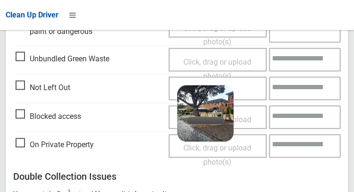
scroll to position [398, 0]
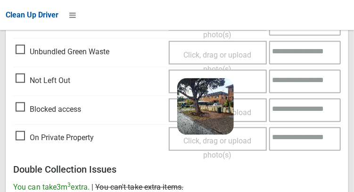
click at [17, 133] on span "On Private Property" at bounding box center [55, 138] width 78 height 14
click at [231, 143] on span "Click, drag or upload photo(s)" at bounding box center [218, 148] width 68 height 23
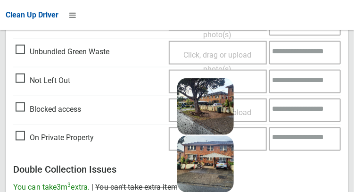
click at [299, 80] on textarea at bounding box center [305, 82] width 72 height 24
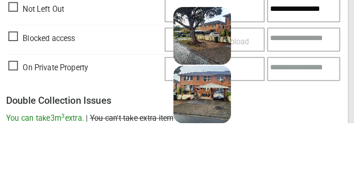
scroll to position [406, 0]
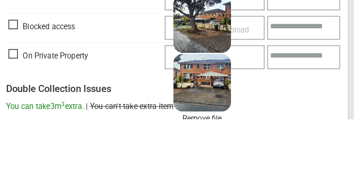
type textarea "**********"
click at [306, 137] on textarea at bounding box center [305, 132] width 72 height 24
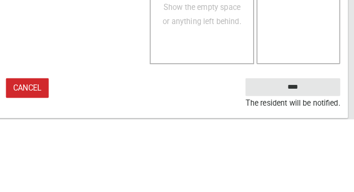
scroll to position [707, 0]
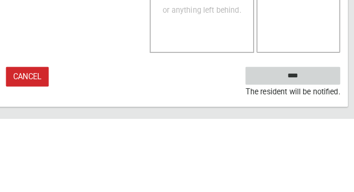
type textarea "**********"
click at [333, 149] on input "****" at bounding box center [294, 149] width 93 height 17
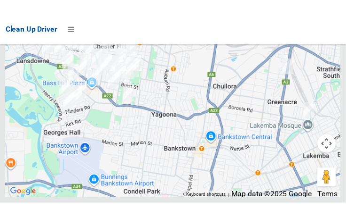
scroll to position [6794, 0]
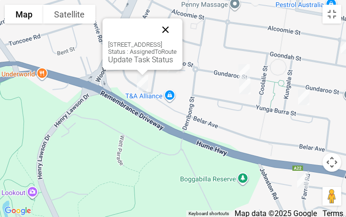
click at [177, 34] on button "Close" at bounding box center [165, 29] width 23 height 23
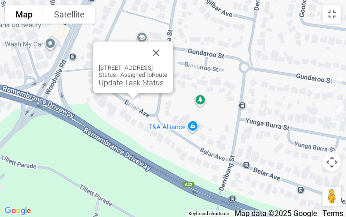
click at [129, 84] on link "Update Task Status" at bounding box center [131, 82] width 65 height 9
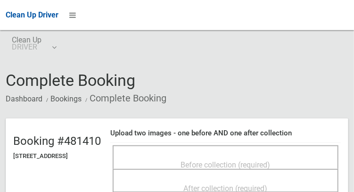
click at [224, 160] on span "Before collection (required)" at bounding box center [225, 164] width 89 height 9
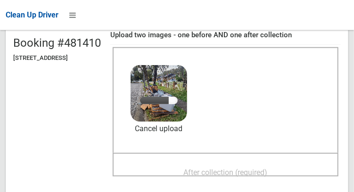
scroll to position [98, 0]
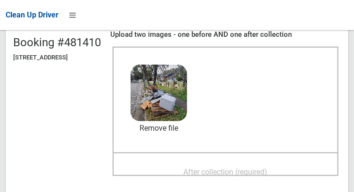
click at [185, 164] on div "After collection (required)" at bounding box center [225, 170] width 205 height 17
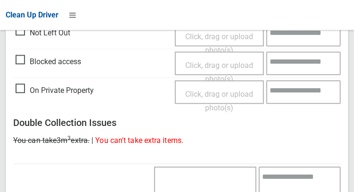
scroll to position [850, 0]
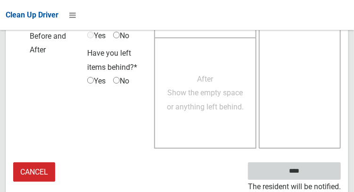
click at [322, 169] on input "****" at bounding box center [294, 170] width 93 height 17
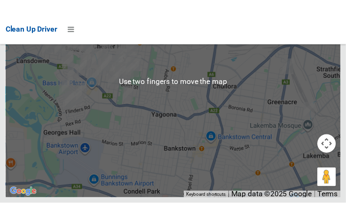
scroll to position [6802, 0]
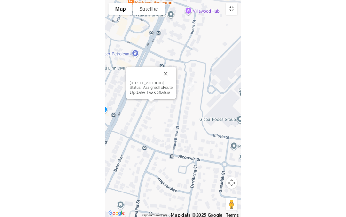
scroll to position [6726, 0]
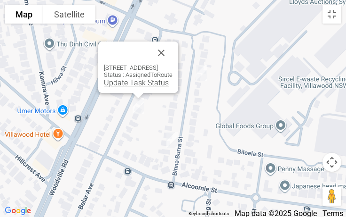
click at [137, 82] on link "Update Task Status" at bounding box center [136, 82] width 65 height 9
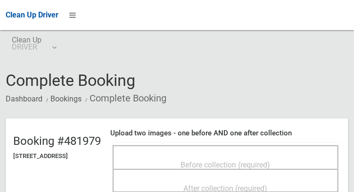
click at [206, 160] on span "Before collection (required)" at bounding box center [225, 164] width 89 height 9
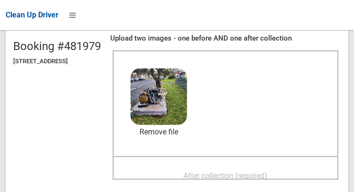
scroll to position [97, 0]
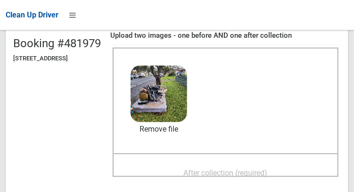
click at [240, 177] on span "After collection (required)" at bounding box center [226, 172] width 84 height 9
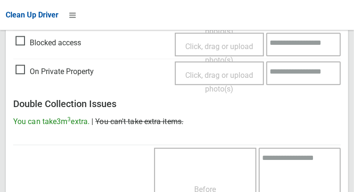
scroll to position [850, 0]
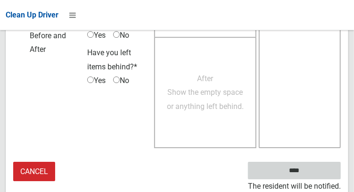
click at [319, 174] on input "****" at bounding box center [294, 169] width 93 height 17
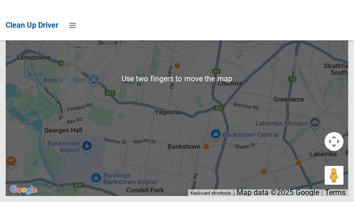
scroll to position [6777, 0]
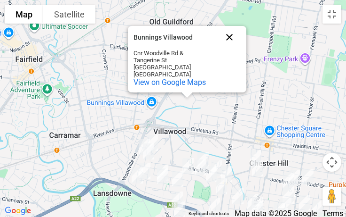
click at [226, 35] on button "Close" at bounding box center [229, 37] width 23 height 23
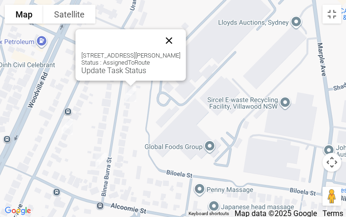
click at [181, 44] on button "Close" at bounding box center [169, 40] width 23 height 23
click at [181, 40] on button "Close" at bounding box center [169, 40] width 23 height 23
click at [123, 75] on div "21 Binna Burra Street, VILLAWOOD NSW 2163 Status : AssignedToRoute Update Task …" at bounding box center [131, 54] width 111 height 51
click at [114, 71] on link "Update Task Status" at bounding box center [113, 70] width 65 height 9
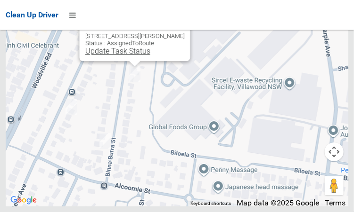
scroll to position [6764, 0]
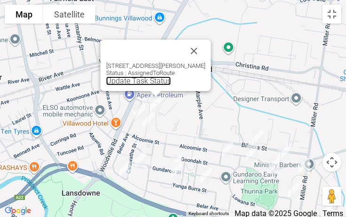
click at [138, 83] on link "Update Task Status" at bounding box center [138, 80] width 65 height 9
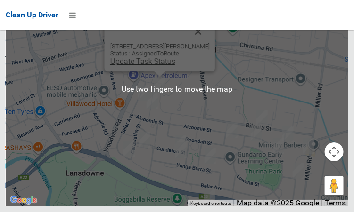
scroll to position [6838, 0]
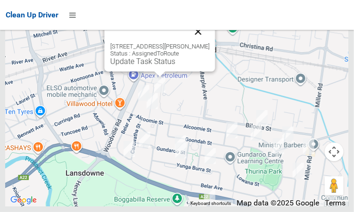
click at [209, 43] on button "Close" at bounding box center [197, 31] width 23 height 23
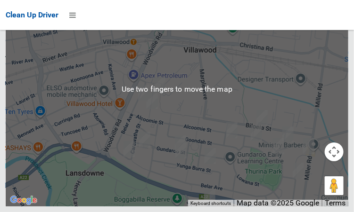
scroll to position [6751, 0]
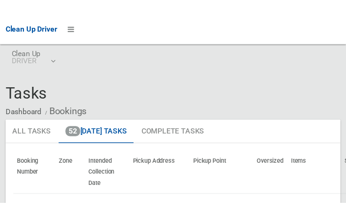
scroll to position [6751, 0]
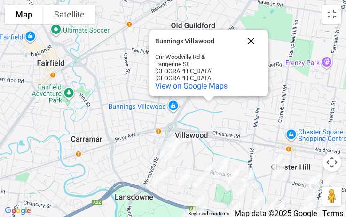
click at [253, 43] on button "Close" at bounding box center [251, 41] width 23 height 23
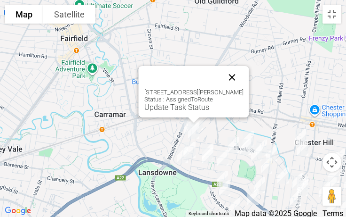
click at [244, 75] on button "Close" at bounding box center [232, 77] width 23 height 23
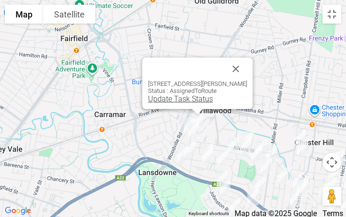
click at [185, 96] on link "Update Task Status" at bounding box center [180, 98] width 65 height 9
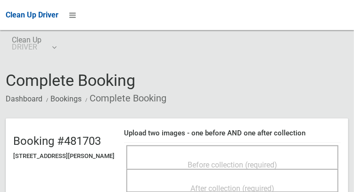
click at [211, 160] on span "Before collection (required)" at bounding box center [231, 164] width 89 height 9
click at [199, 160] on span "Before collection (required)" at bounding box center [231, 164] width 89 height 9
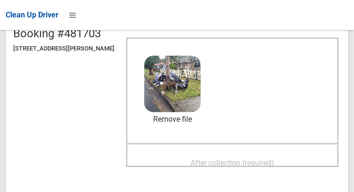
scroll to position [115, 0]
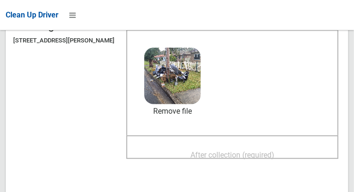
click at [262, 156] on span "After collection (required)" at bounding box center [232, 154] width 84 height 9
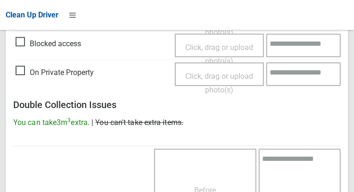
scroll to position [850, 0]
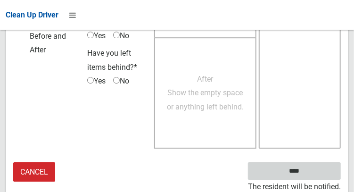
click at [324, 170] on input "****" at bounding box center [294, 170] width 93 height 17
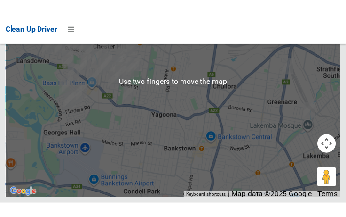
scroll to position [6804, 0]
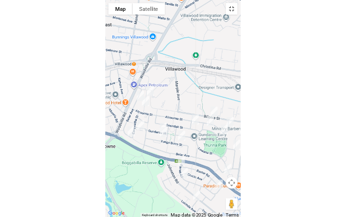
scroll to position [6726, 0]
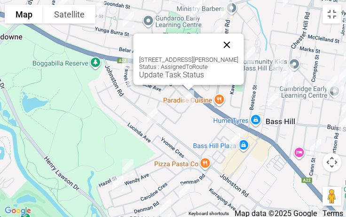
click at [231, 47] on button "Close" at bounding box center [227, 44] width 23 height 23
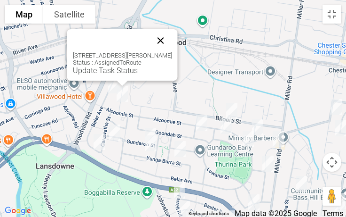
click at [172, 40] on button "Close" at bounding box center [161, 40] width 23 height 23
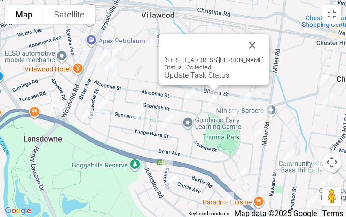
click at [260, 56] on div "26 Lowana Street, VILLAWOOD NSW 2163 Status : Collected Update Task Status" at bounding box center [214, 67] width 99 height 23
click at [262, 46] on button "Close" at bounding box center [252, 45] width 23 height 23
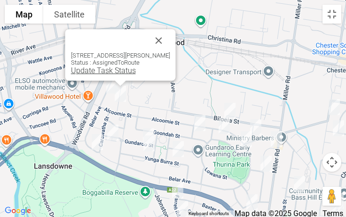
click at [116, 71] on link "Update Task Status" at bounding box center [103, 70] width 65 height 9
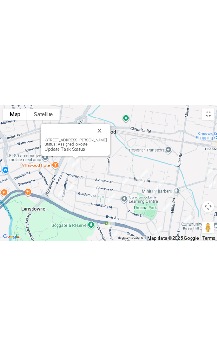
scroll to position [6751, 0]
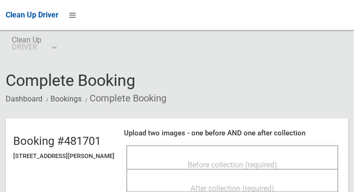
click at [192, 147] on div "Before collection (required)" at bounding box center [232, 157] width 212 height 24
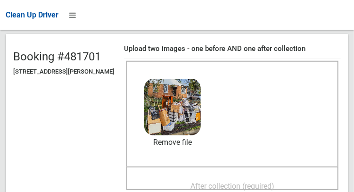
scroll to position [89, 0]
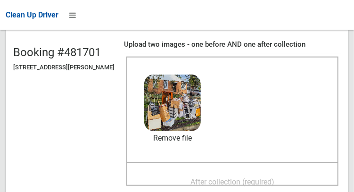
click at [258, 183] on span "After collection (required)" at bounding box center [232, 181] width 84 height 9
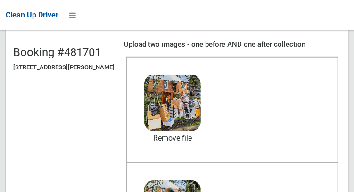
click at [159, 27] on div "Clean Up Driver" at bounding box center [177, 15] width 354 height 30
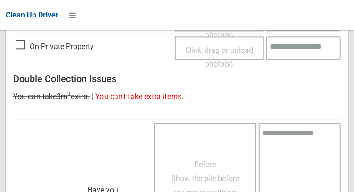
scroll to position [850, 0]
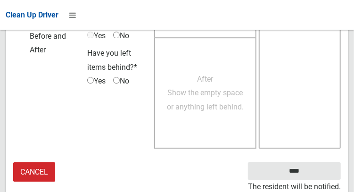
click at [322, 180] on small "The resident will be notified." at bounding box center [294, 186] width 93 height 14
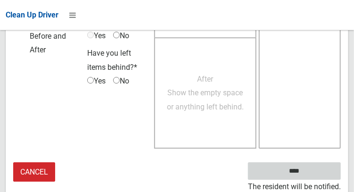
click at [328, 172] on input "****" at bounding box center [294, 170] width 93 height 17
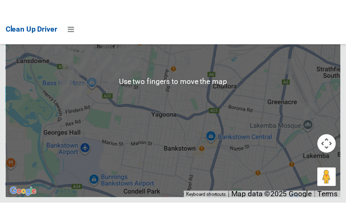
scroll to position [6794, 0]
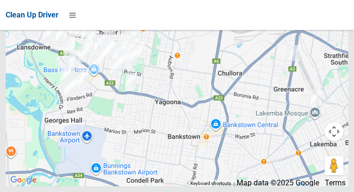
click at [345, 44] on div at bounding box center [177, 68] width 342 height 235
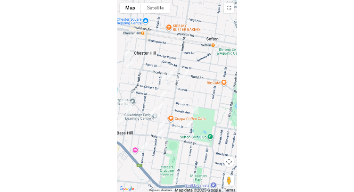
scroll to position [6726, 0]
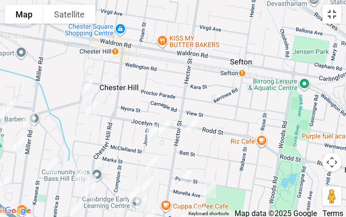
click at [335, 14] on button "Toggle fullscreen view" at bounding box center [332, 14] width 19 height 19
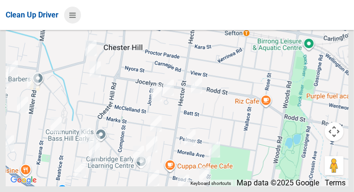
click at [70, 19] on icon at bounding box center [72, 15] width 7 height 16
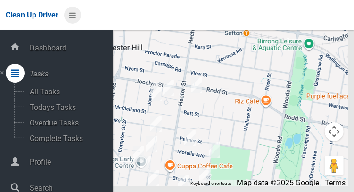
scroll to position [47, 0]
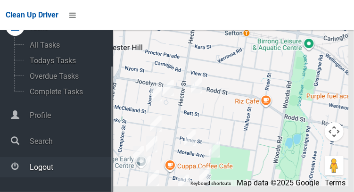
click at [74, 171] on span "Logout" at bounding box center [70, 166] width 86 height 9
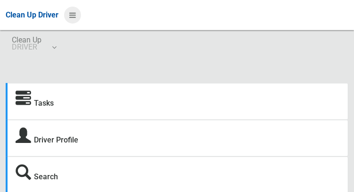
click at [72, 19] on icon at bounding box center [72, 15] width 7 height 16
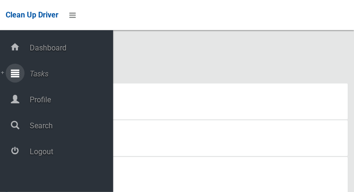
click at [70, 74] on span "Tasks" at bounding box center [70, 73] width 86 height 9
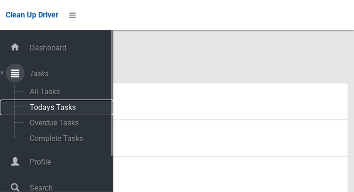
click at [75, 110] on span "Todays Tasks" at bounding box center [66, 107] width 78 height 9
click at [75, 111] on span "Todays Tasks" at bounding box center [66, 107] width 78 height 9
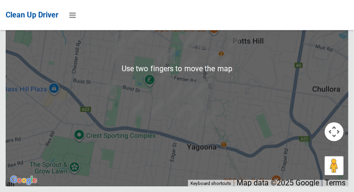
scroll to position [6404, 0]
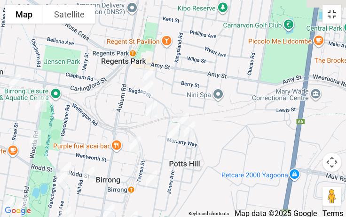
click at [334, 19] on button "Toggle fullscreen view" at bounding box center [332, 14] width 19 height 19
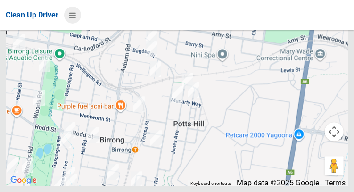
click at [74, 19] on icon at bounding box center [72, 15] width 7 height 16
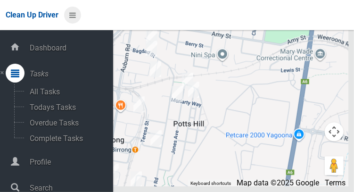
scroll to position [47, 0]
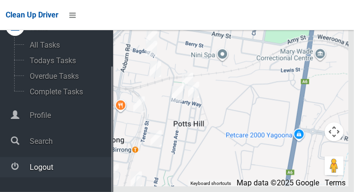
click at [89, 168] on span "Logout" at bounding box center [70, 166] width 86 height 9
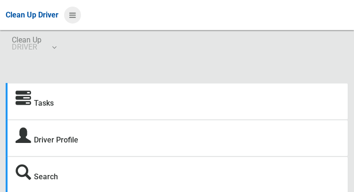
click at [76, 19] on icon at bounding box center [72, 15] width 7 height 16
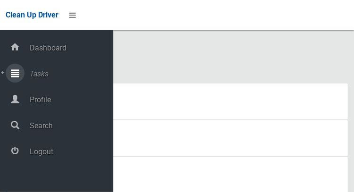
click at [40, 77] on span "Tasks" at bounding box center [70, 73] width 86 height 9
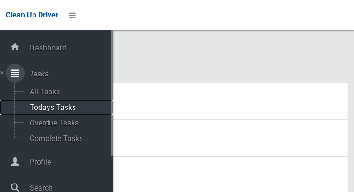
click at [43, 111] on span "Todays Tasks" at bounding box center [66, 107] width 78 height 9
click at [42, 112] on span "Todays Tasks" at bounding box center [66, 107] width 78 height 9
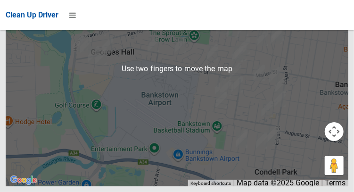
scroll to position [6871, 0]
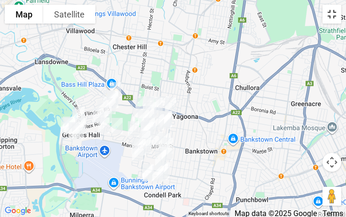
click at [339, 16] on button "Toggle fullscreen view" at bounding box center [332, 14] width 19 height 19
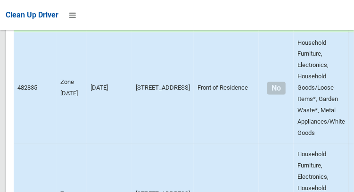
scroll to position [0, 0]
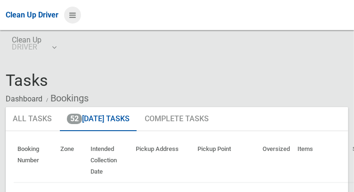
click at [71, 11] on icon at bounding box center [72, 15] width 7 height 16
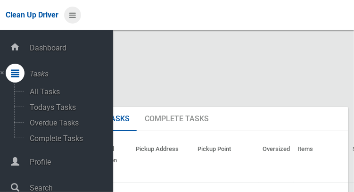
scroll to position [47, 0]
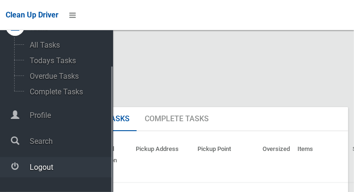
click at [31, 171] on span "Logout" at bounding box center [70, 166] width 86 height 9
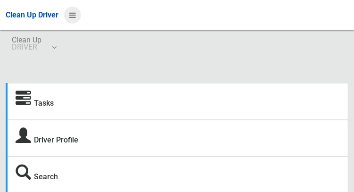
click at [76, 23] on icon at bounding box center [72, 15] width 7 height 16
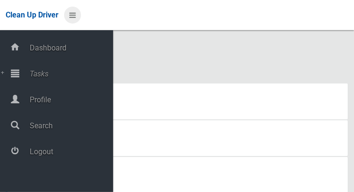
click at [70, 17] on icon at bounding box center [72, 15] width 7 height 16
click at [32, 78] on span "Tasks" at bounding box center [70, 73] width 86 height 9
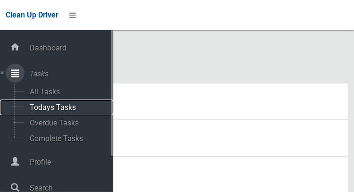
click at [36, 111] on span "Todays Tasks" at bounding box center [66, 107] width 78 height 9
click at [35, 111] on span "Todays Tasks" at bounding box center [66, 107] width 78 height 9
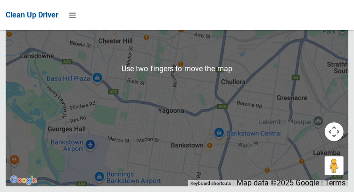
scroll to position [6356, 0]
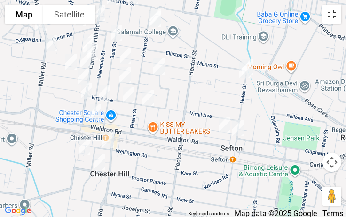
click at [333, 16] on button "Toggle fullscreen view" at bounding box center [332, 14] width 19 height 19
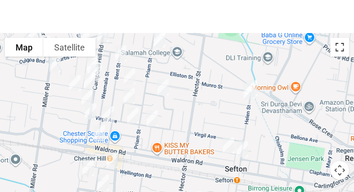
scroll to position [6093, 0]
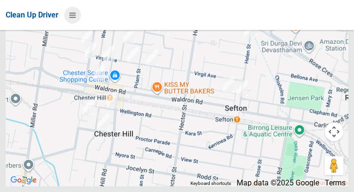
click at [74, 19] on icon at bounding box center [72, 15] width 7 height 16
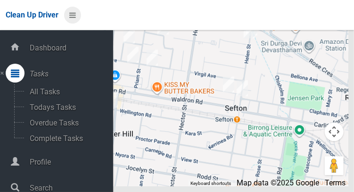
scroll to position [47, 0]
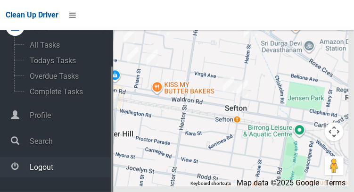
click at [40, 171] on span "Logout" at bounding box center [70, 166] width 86 height 9
